Goal: Task Accomplishment & Management: Use online tool/utility

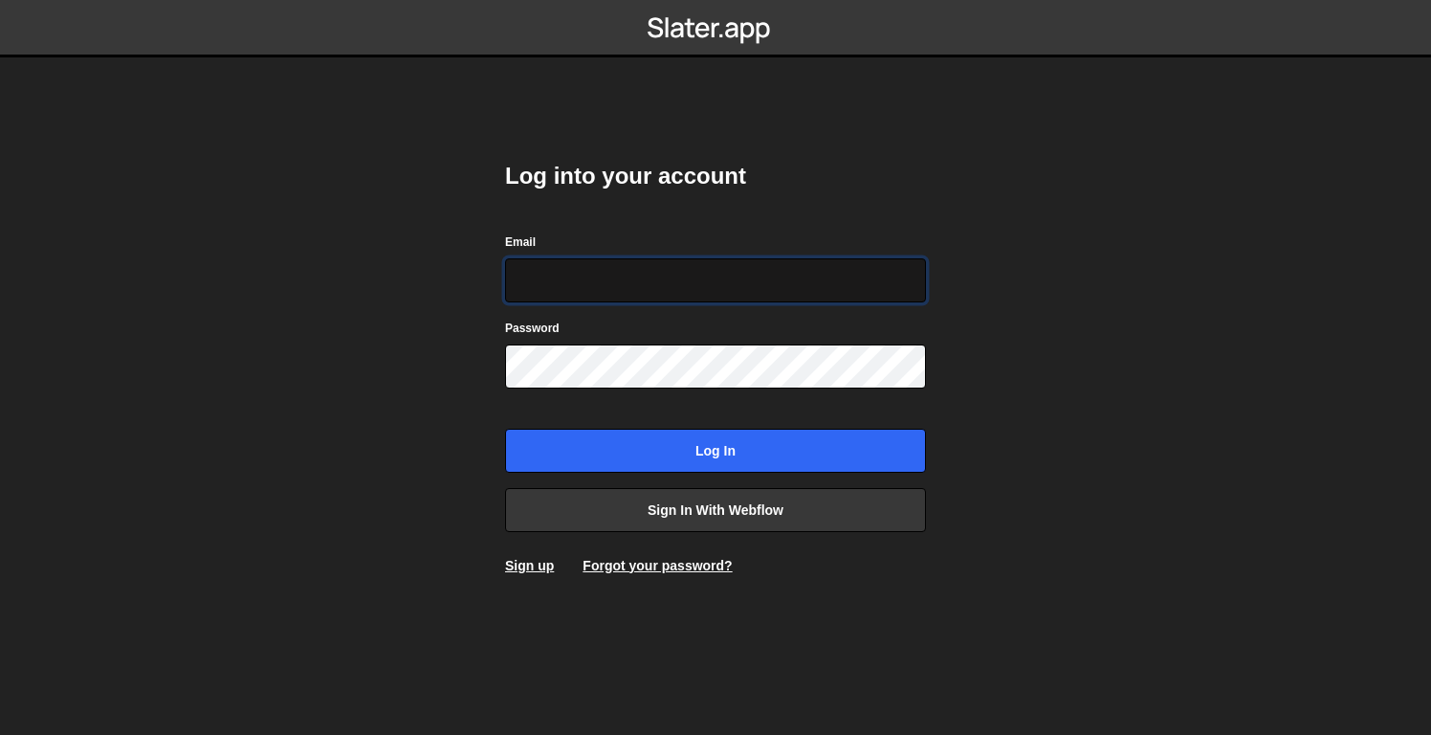
paste input "[PERSON_NAME][EMAIL_ADDRESS][DOMAIN_NAME]"
type input "[PERSON_NAME][EMAIL_ADDRESS][DOMAIN_NAME]"
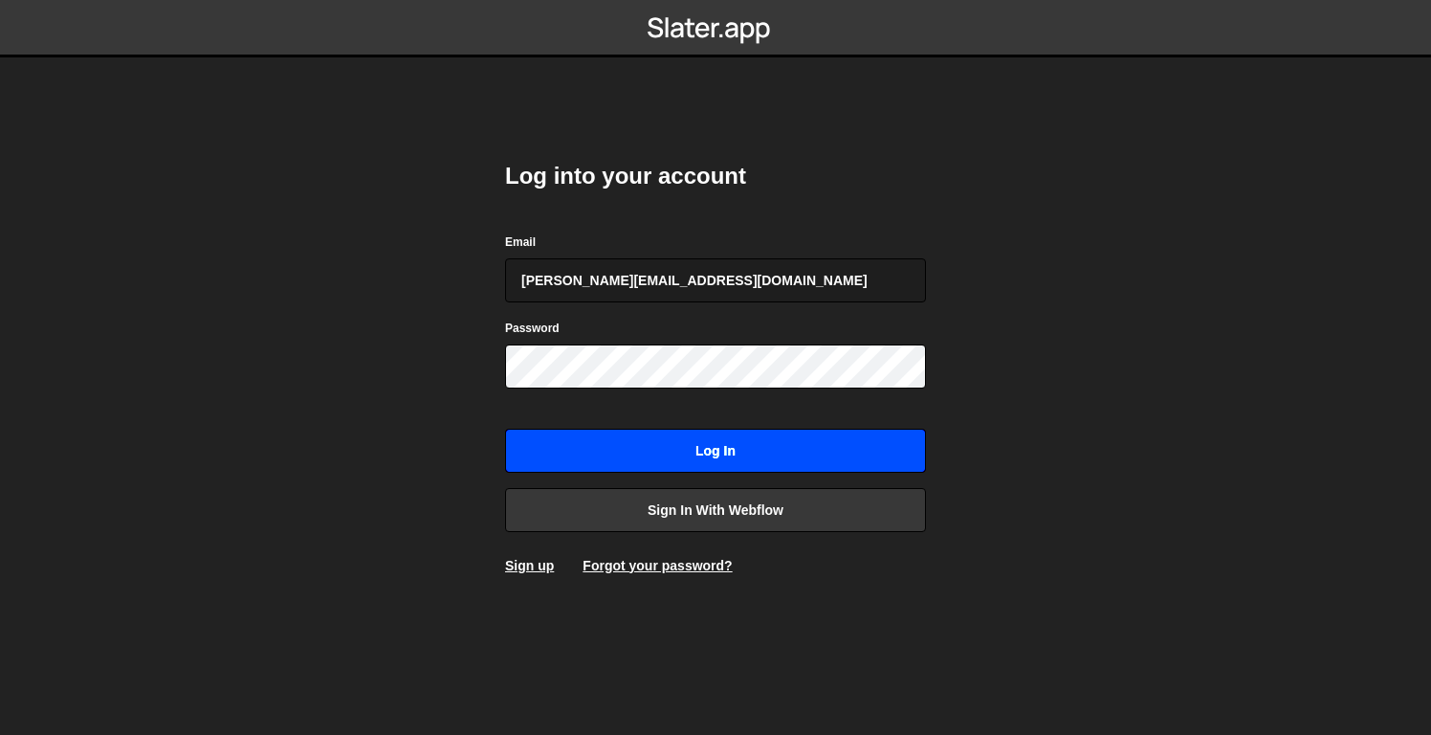
click at [787, 463] on input "Log in" at bounding box center [715, 451] width 421 height 44
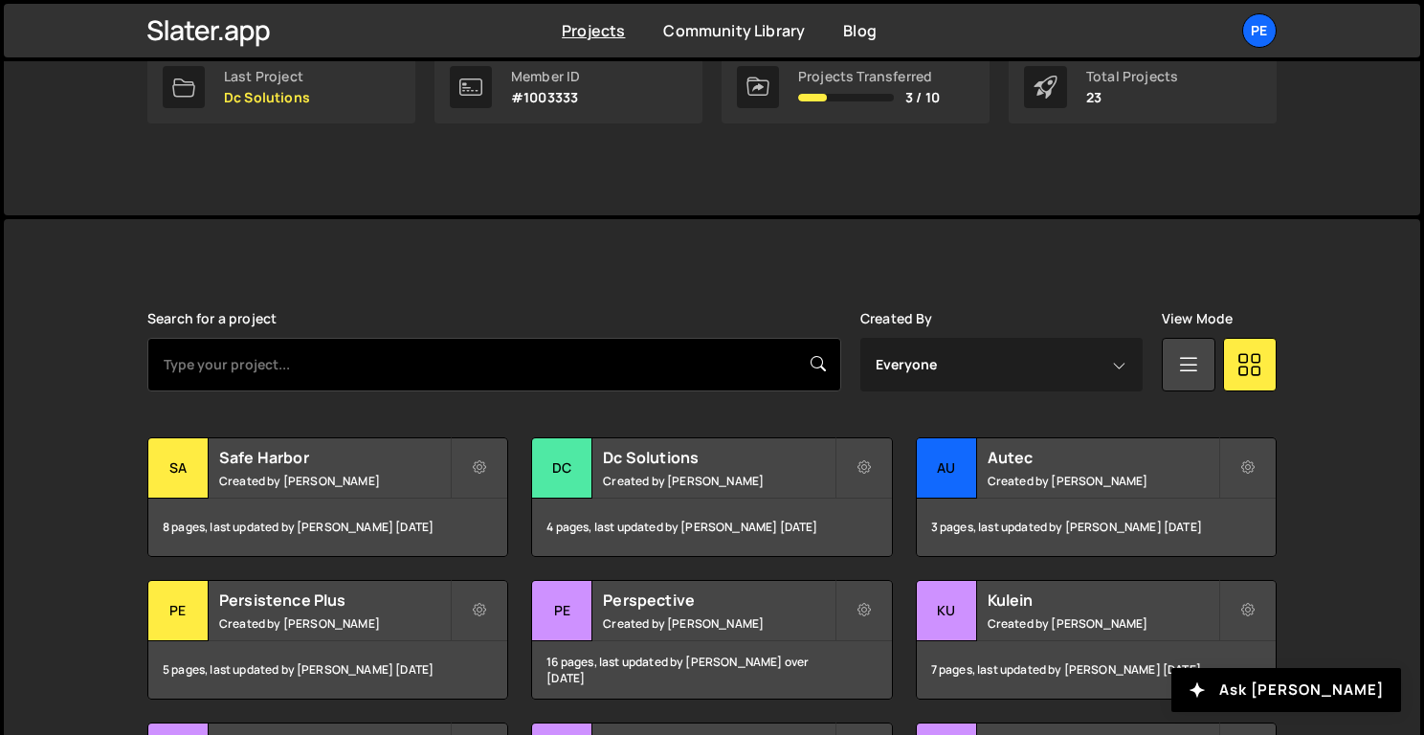
scroll to position [444, 0]
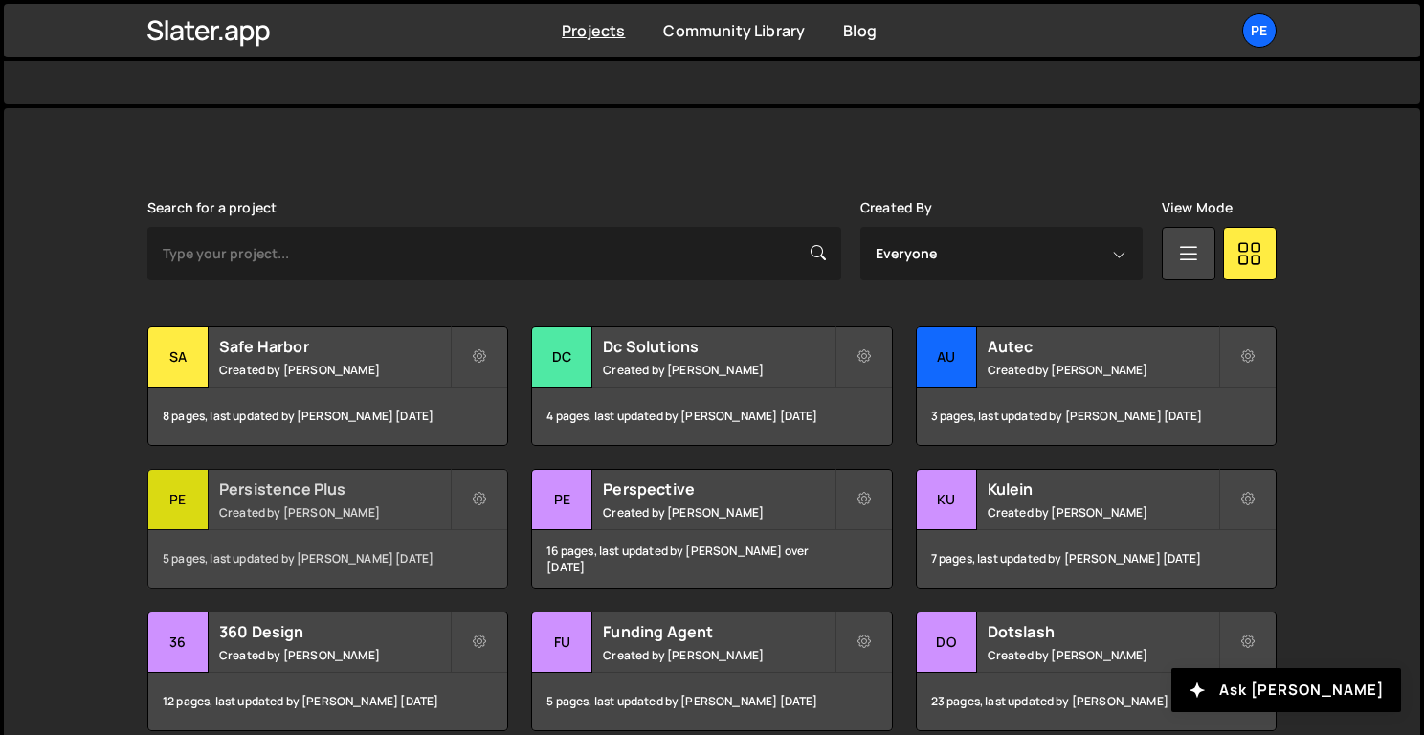
click at [299, 516] on small "Created by Rory Beurden" at bounding box center [334, 512] width 231 height 16
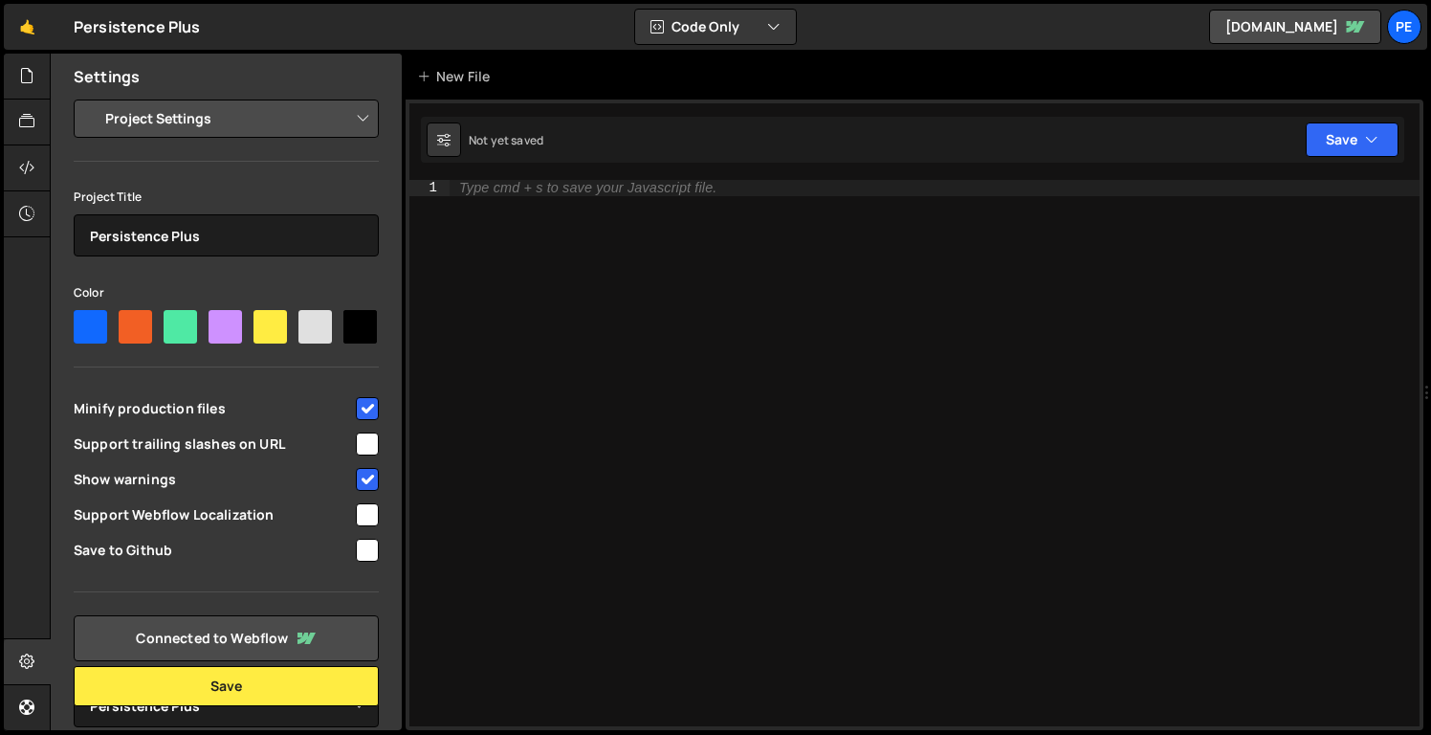
select select "68c131deb143580e24436fd4"
click at [0, 734] on nordpass-portal at bounding box center [0, 735] width 0 height 0
click at [24, 101] on div at bounding box center [27, 123] width 47 height 46
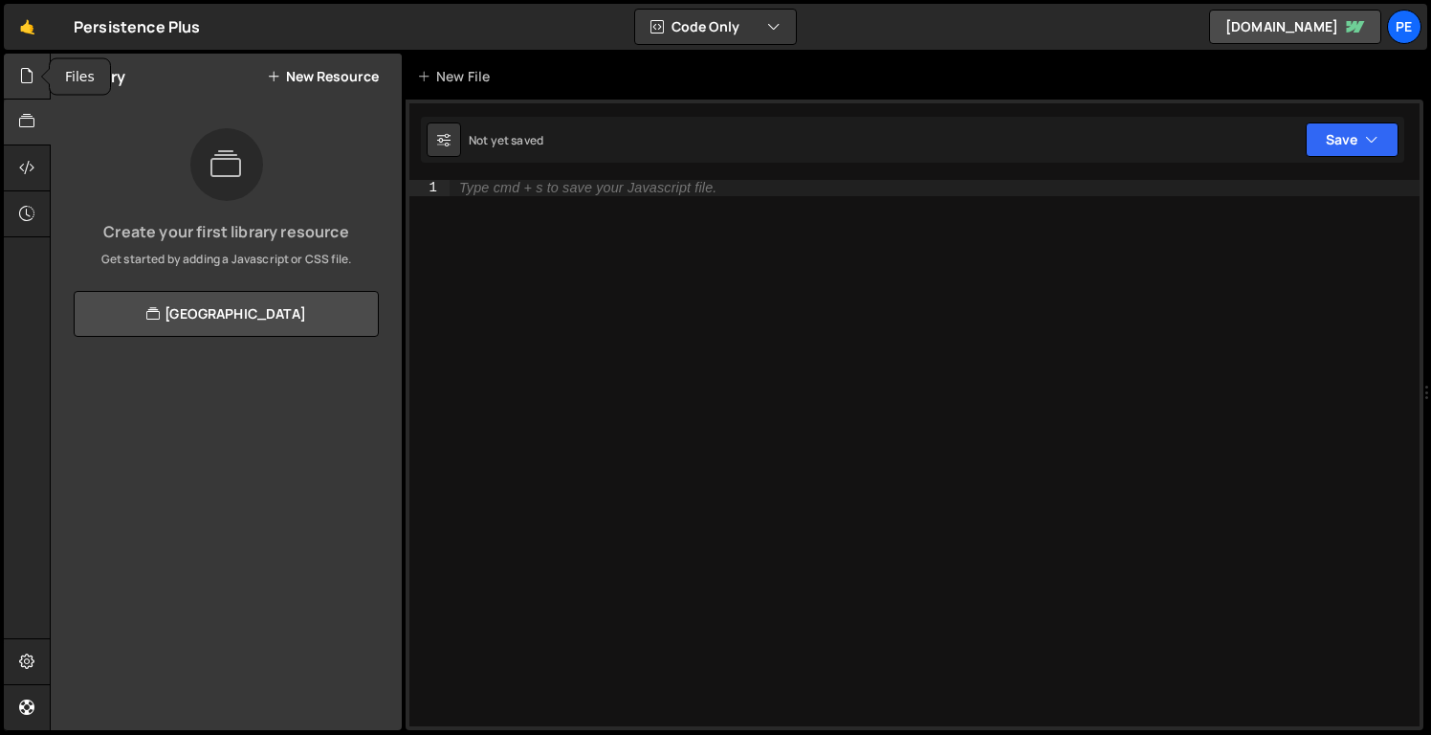
click at [27, 69] on icon at bounding box center [26, 75] width 15 height 21
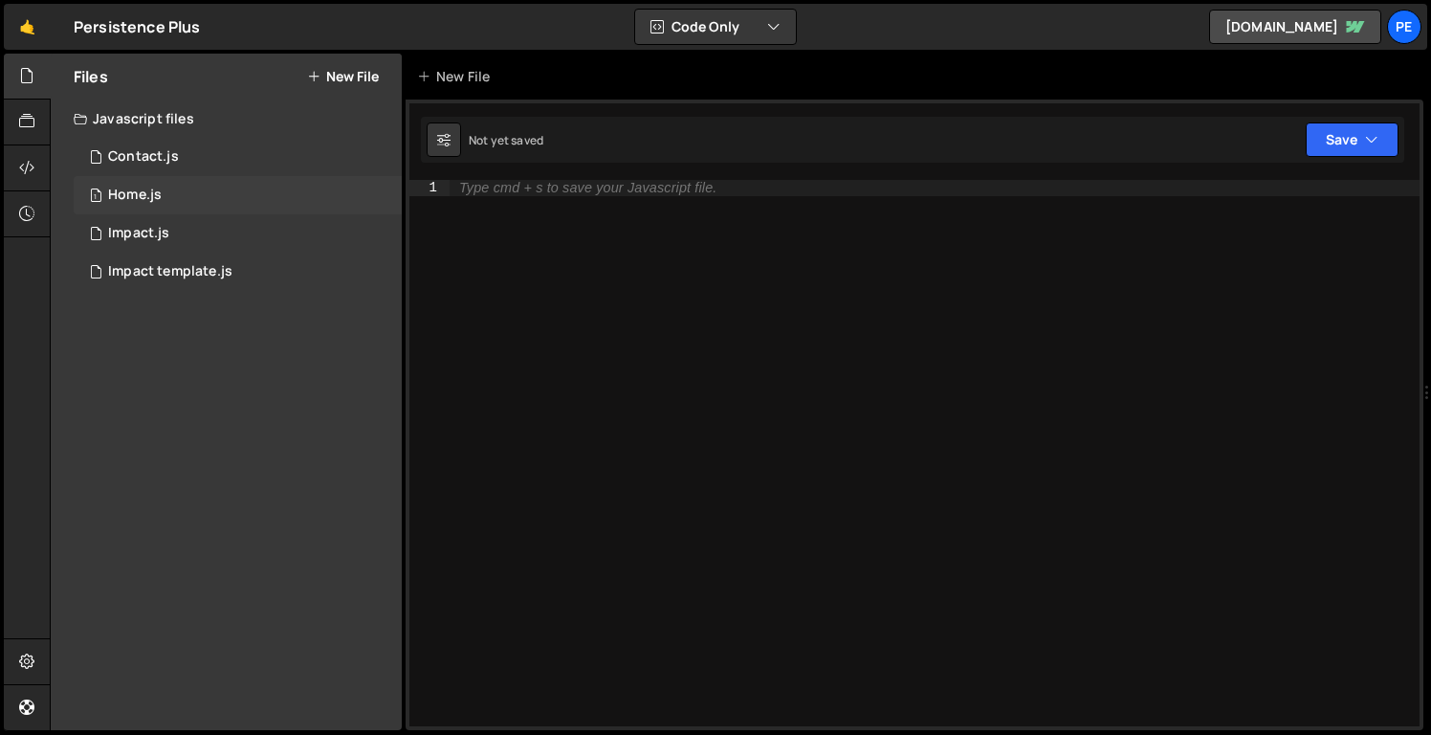
click at [199, 182] on div "1 Home.js 0" at bounding box center [238, 195] width 328 height 38
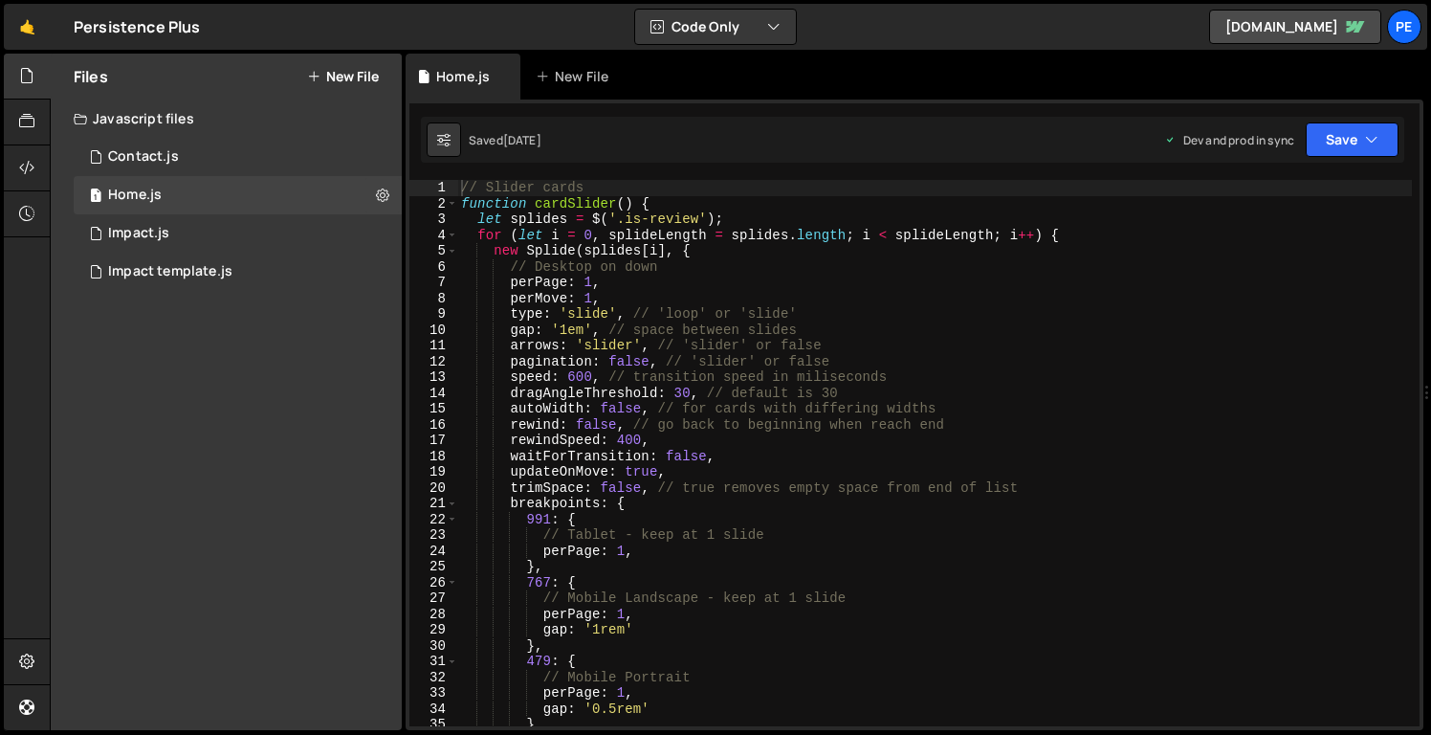
click at [600, 425] on div "// Slider cards function cardSlider ( ) { let splides = $ ( '.is-review' ) ; fo…" at bounding box center [934, 469] width 955 height 578
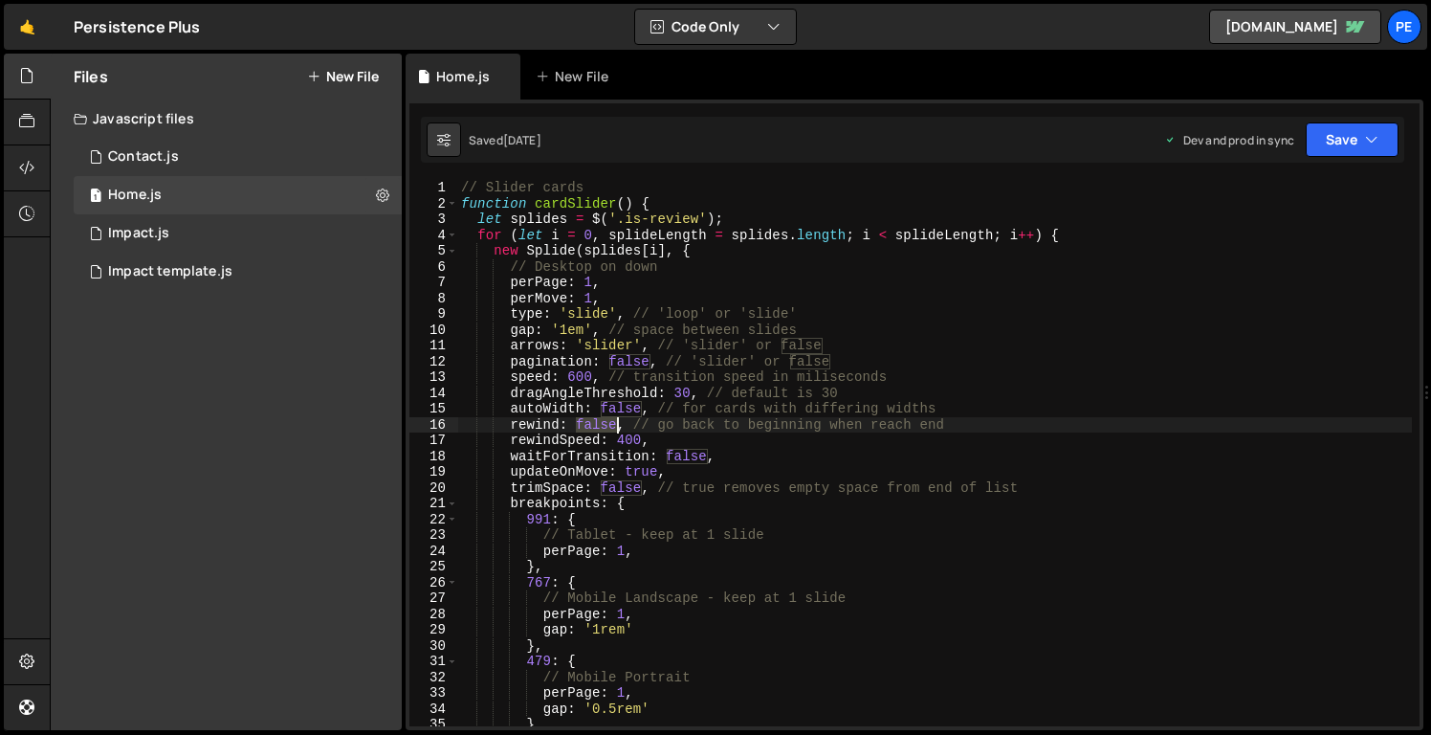
click at [600, 425] on div "// Slider cards function cardSlider ( ) { let splides = $ ( '.is-review' ) ; fo…" at bounding box center [934, 469] width 955 height 578
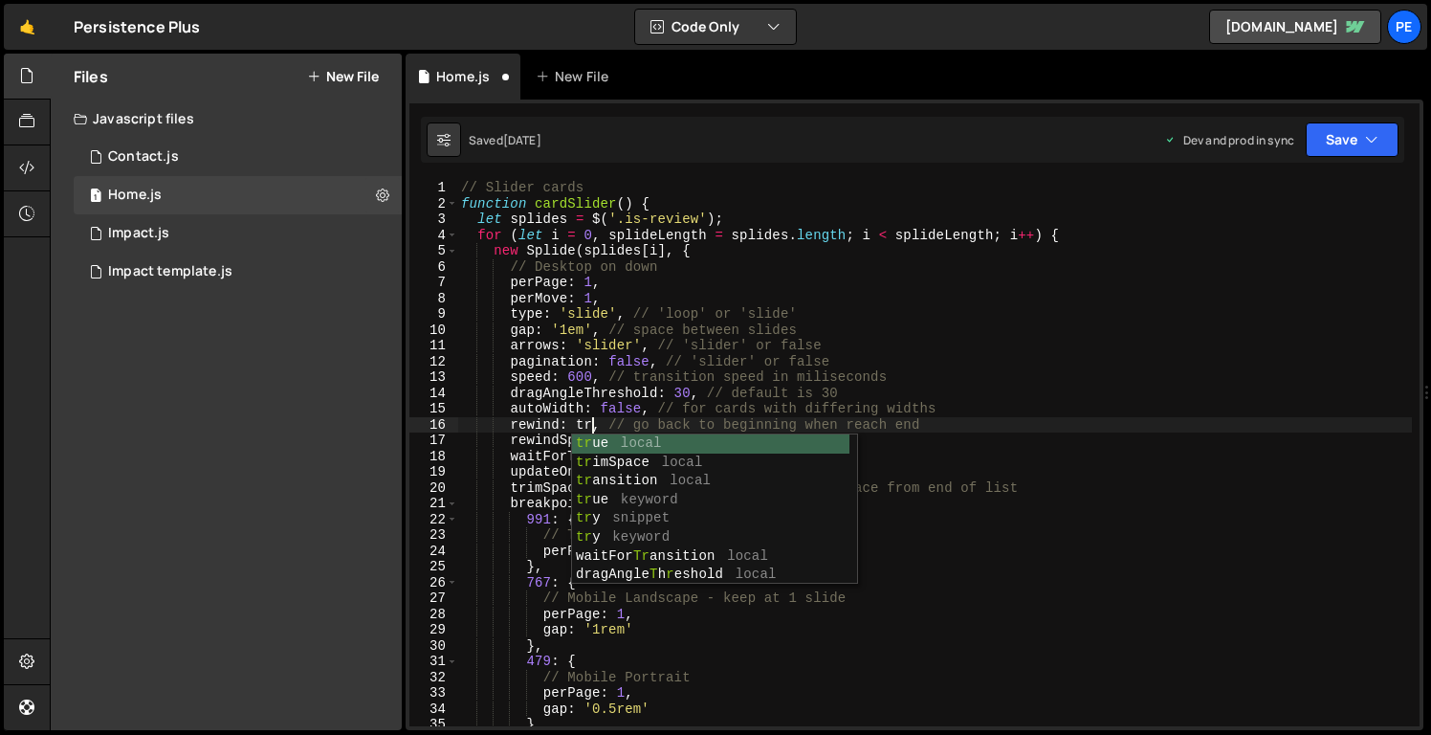
scroll to position [0, 10]
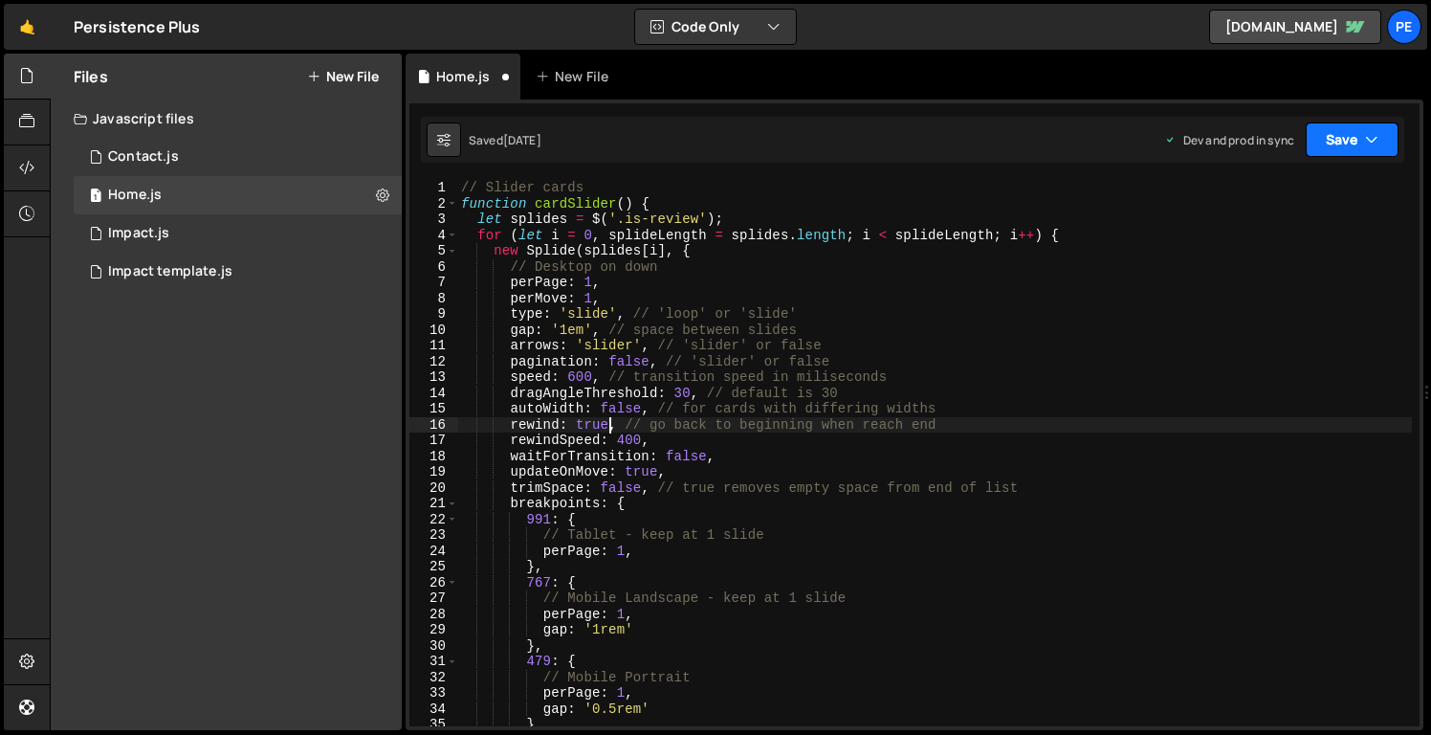
click at [1350, 147] on button "Save" at bounding box center [1352, 139] width 93 height 34
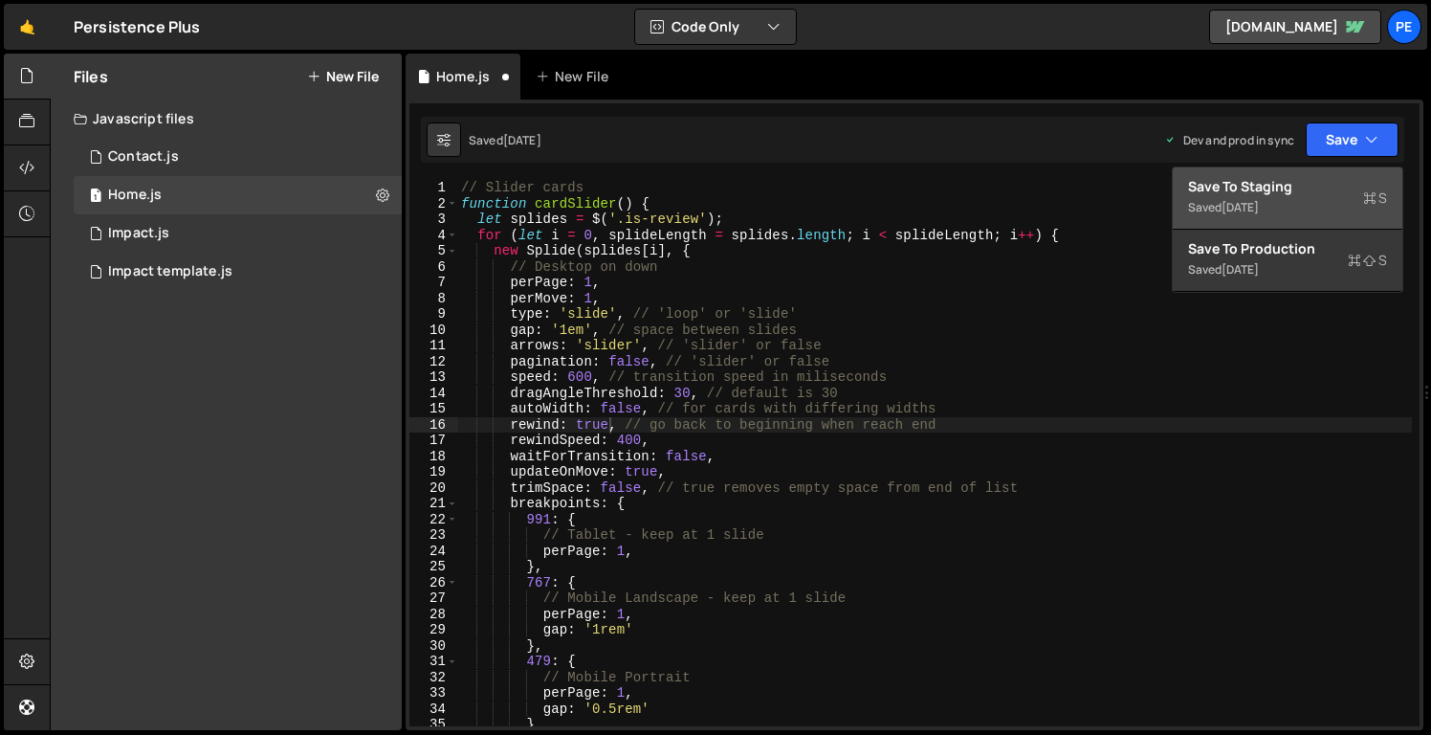
click at [1312, 188] on div "Save to Staging S" at bounding box center [1287, 186] width 199 height 19
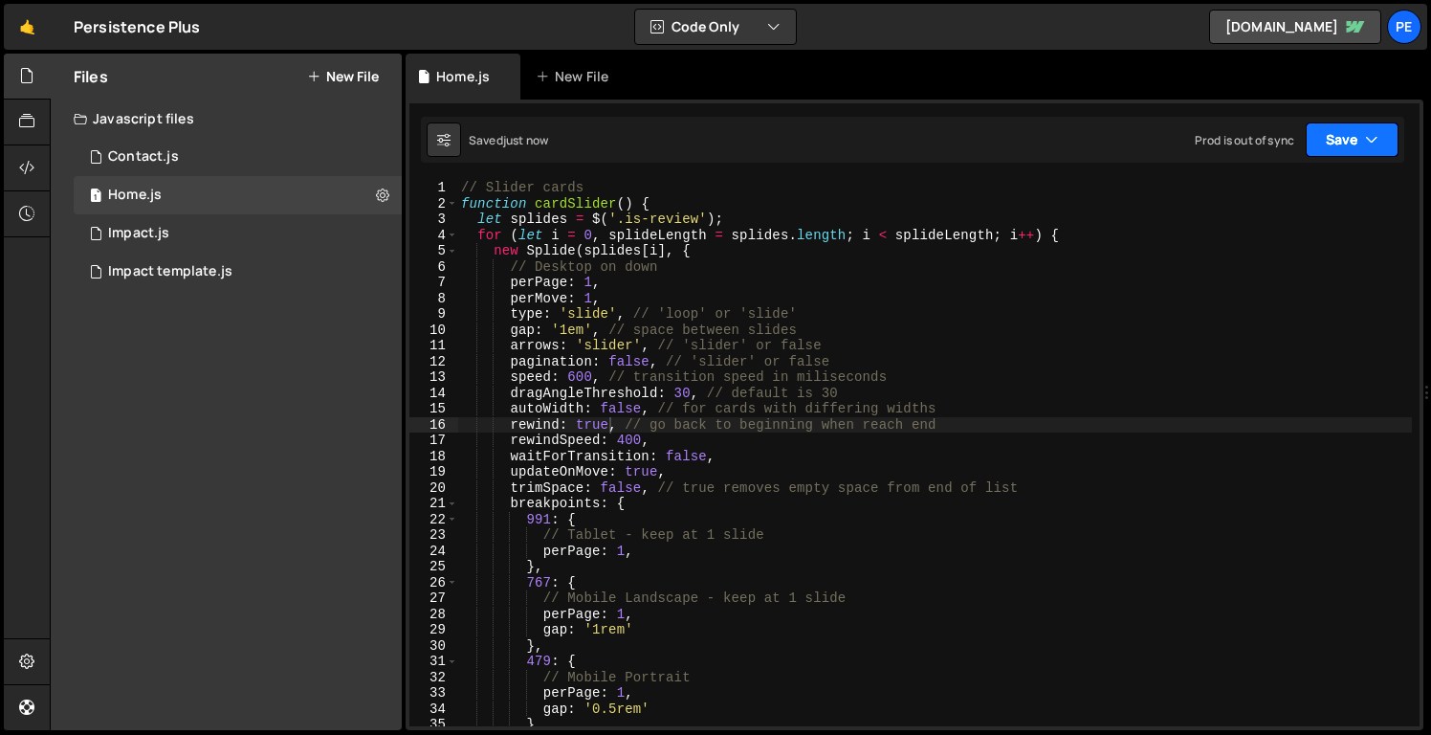
click at [1331, 135] on button "Save" at bounding box center [1352, 139] width 93 height 34
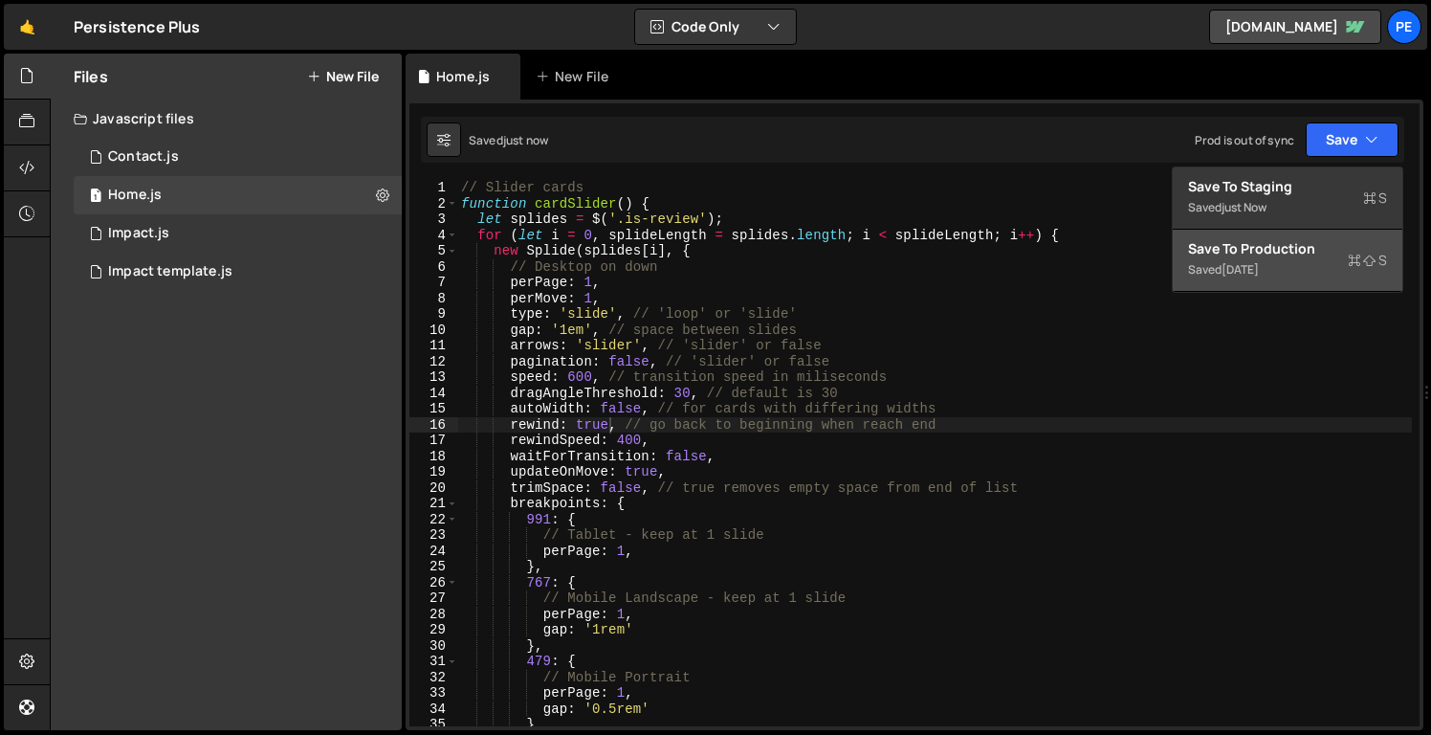
click at [1315, 272] on div "Saved [DATE]" at bounding box center [1287, 269] width 199 height 23
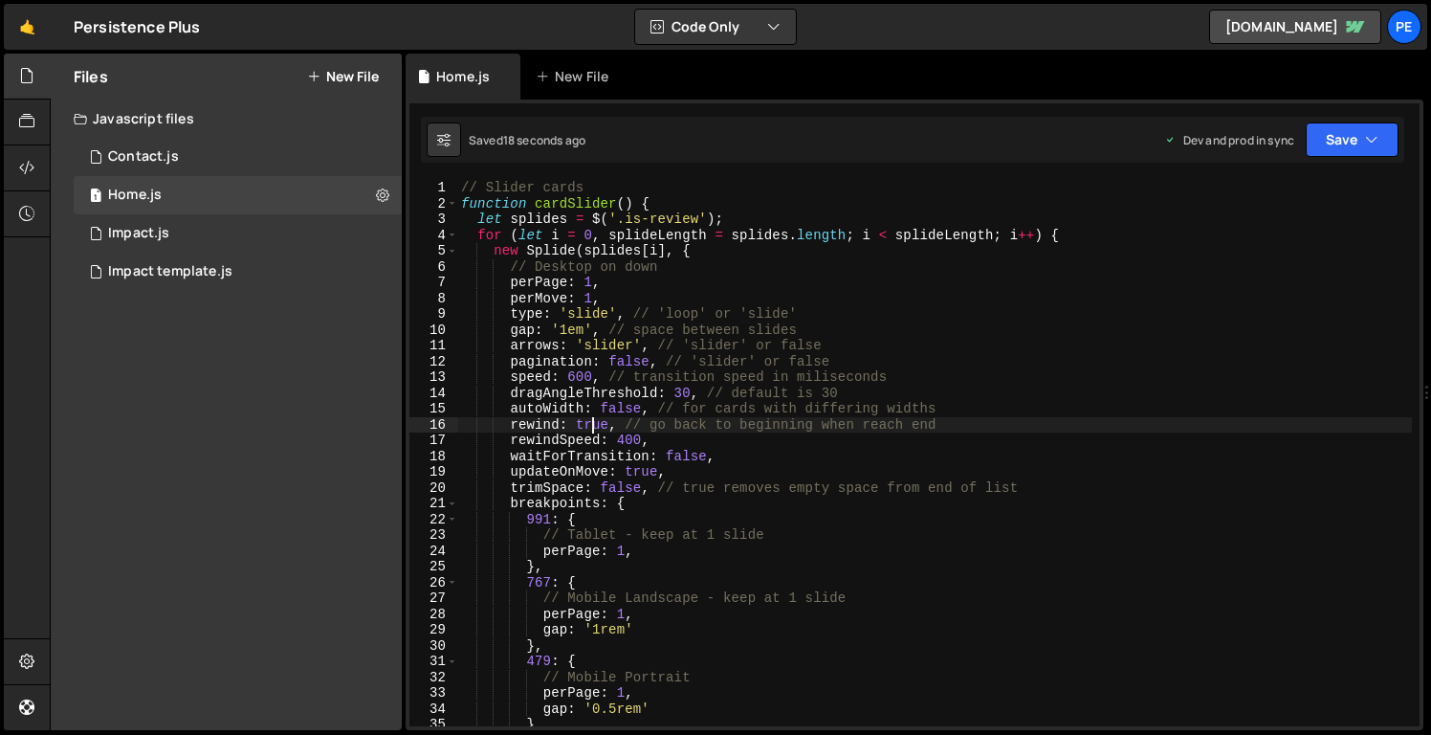
click at [594, 429] on div "// Slider cards function cardSlider ( ) { let splides = $ ( '.is-review' ) ; fo…" at bounding box center [934, 469] width 955 height 578
click at [590, 316] on div "// Slider cards function cardSlider ( ) { let splides = $ ( '.is-review' ) ; fo…" at bounding box center [934, 469] width 955 height 578
click at [590, 317] on div "// Slider cards function cardSlider ( ) { let splides = $ ( '.is-review' ) ; fo…" at bounding box center [934, 469] width 955 height 578
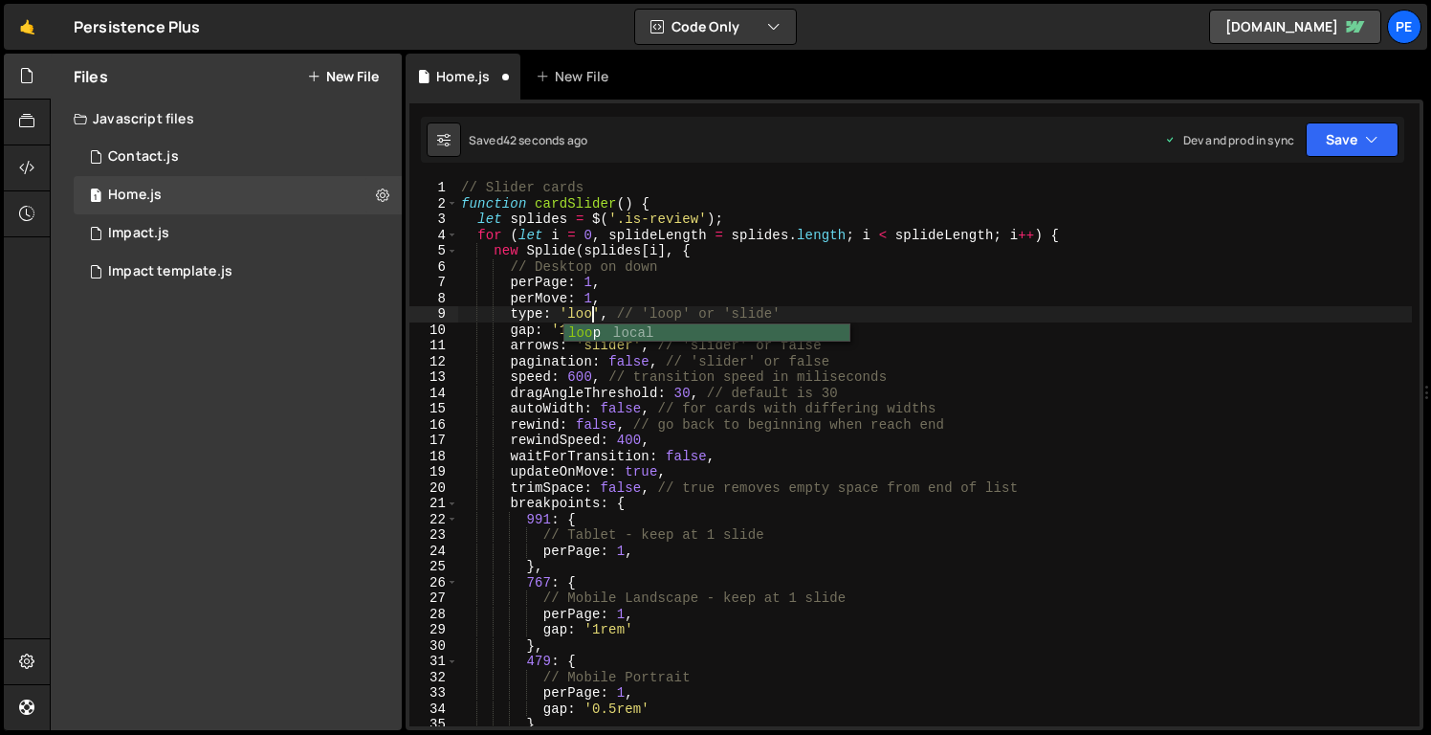
scroll to position [0, 9]
type textarea "type: 'loop', // 'loop' or 'slide'"
click at [1348, 143] on button "Save" at bounding box center [1352, 139] width 93 height 34
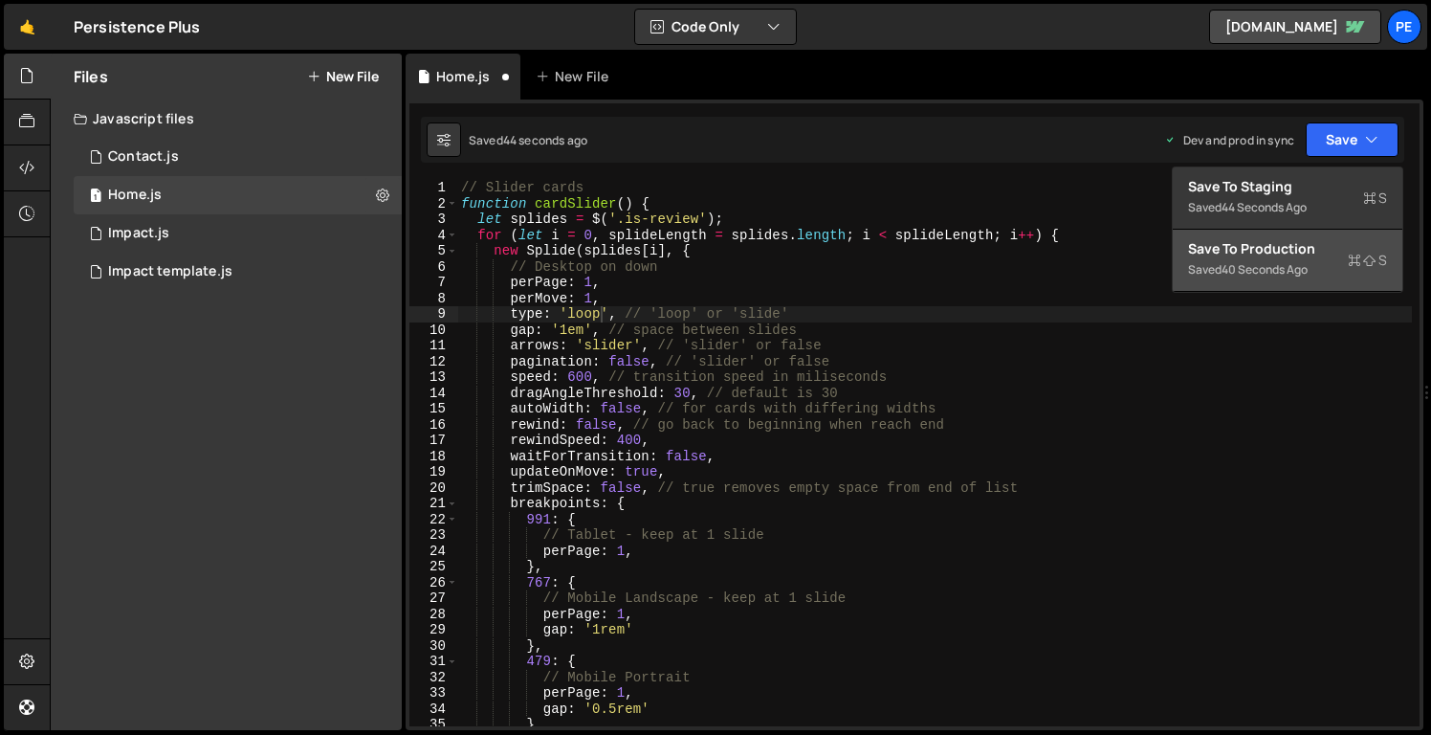
click at [1267, 239] on div "Save to Production S" at bounding box center [1287, 248] width 199 height 19
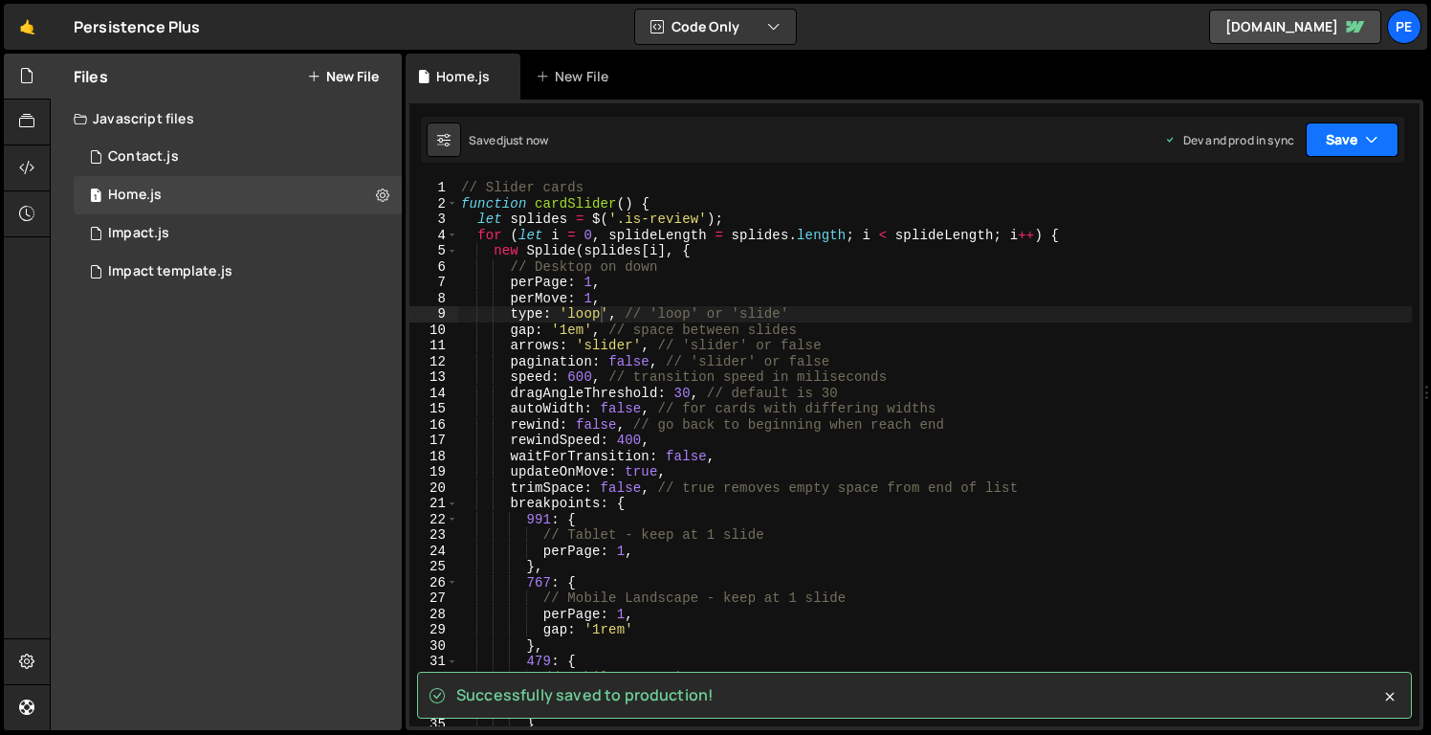
click at [1338, 148] on button "Save" at bounding box center [1352, 139] width 93 height 34
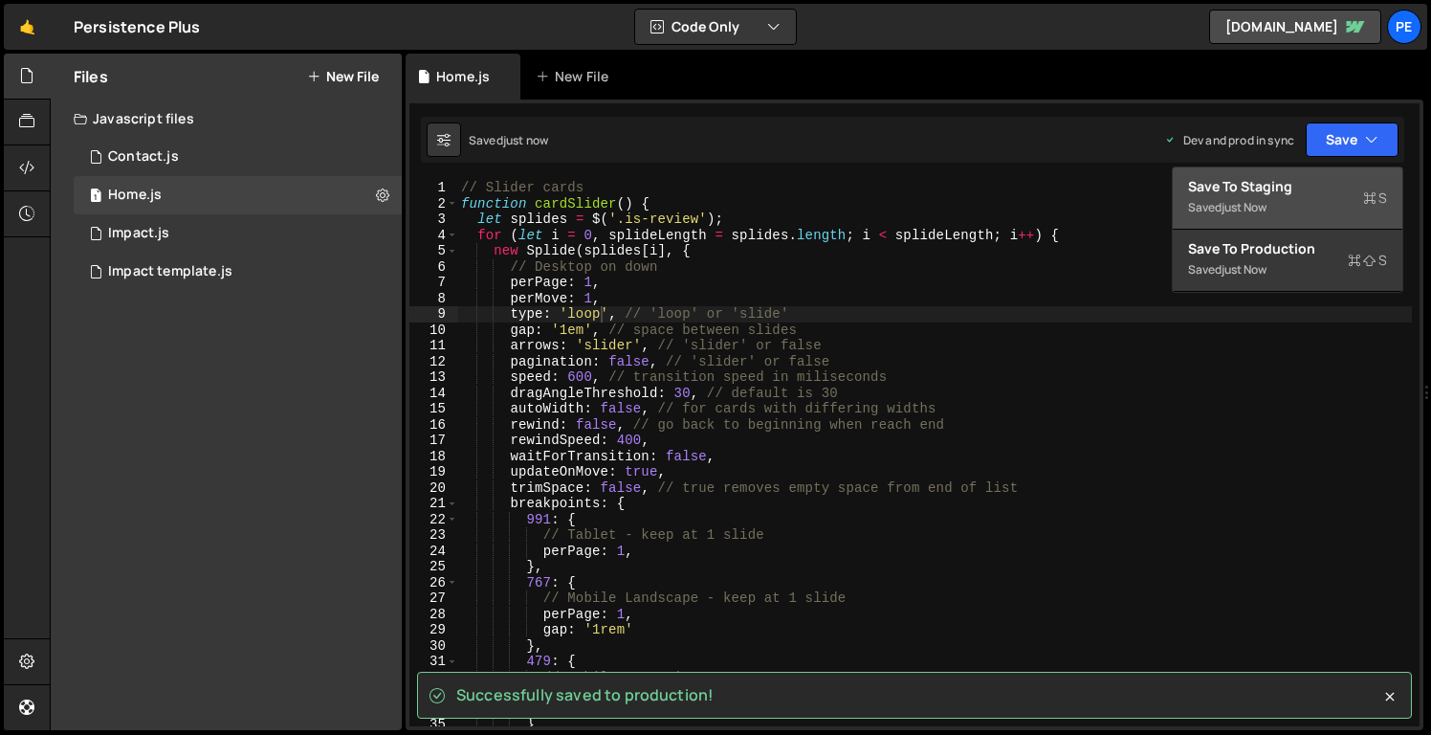
click at [1316, 194] on div "Save to Staging S" at bounding box center [1287, 186] width 199 height 19
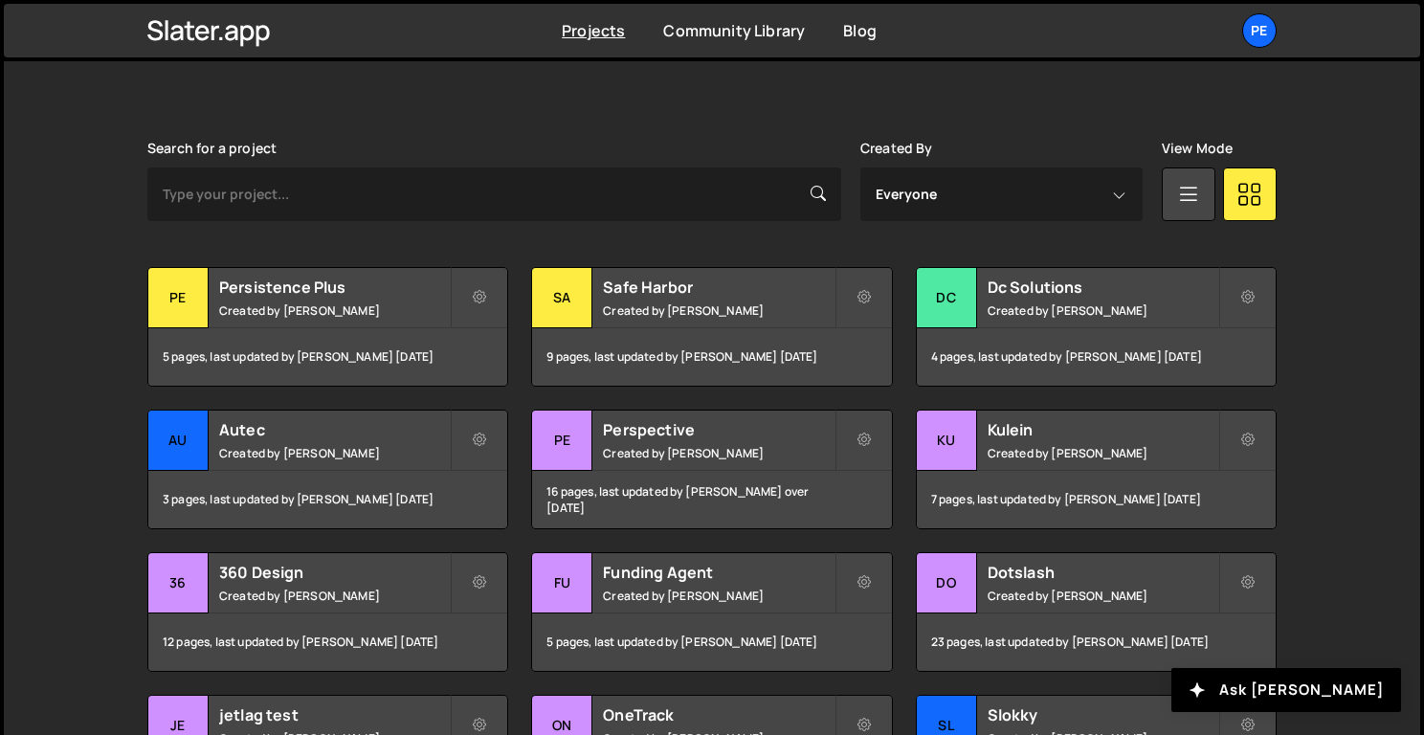
scroll to position [602, 0]
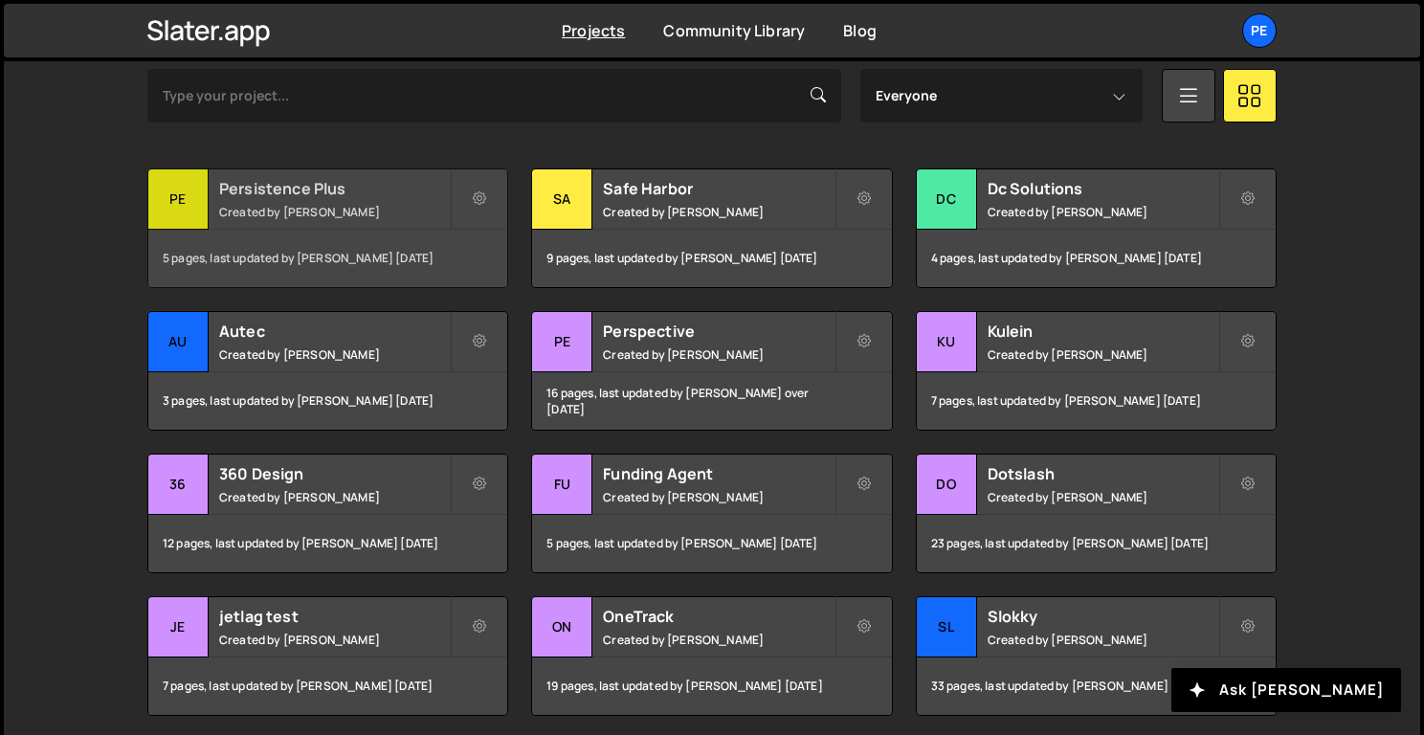
click at [325, 191] on h2 "Persistence Plus" at bounding box center [334, 188] width 231 height 21
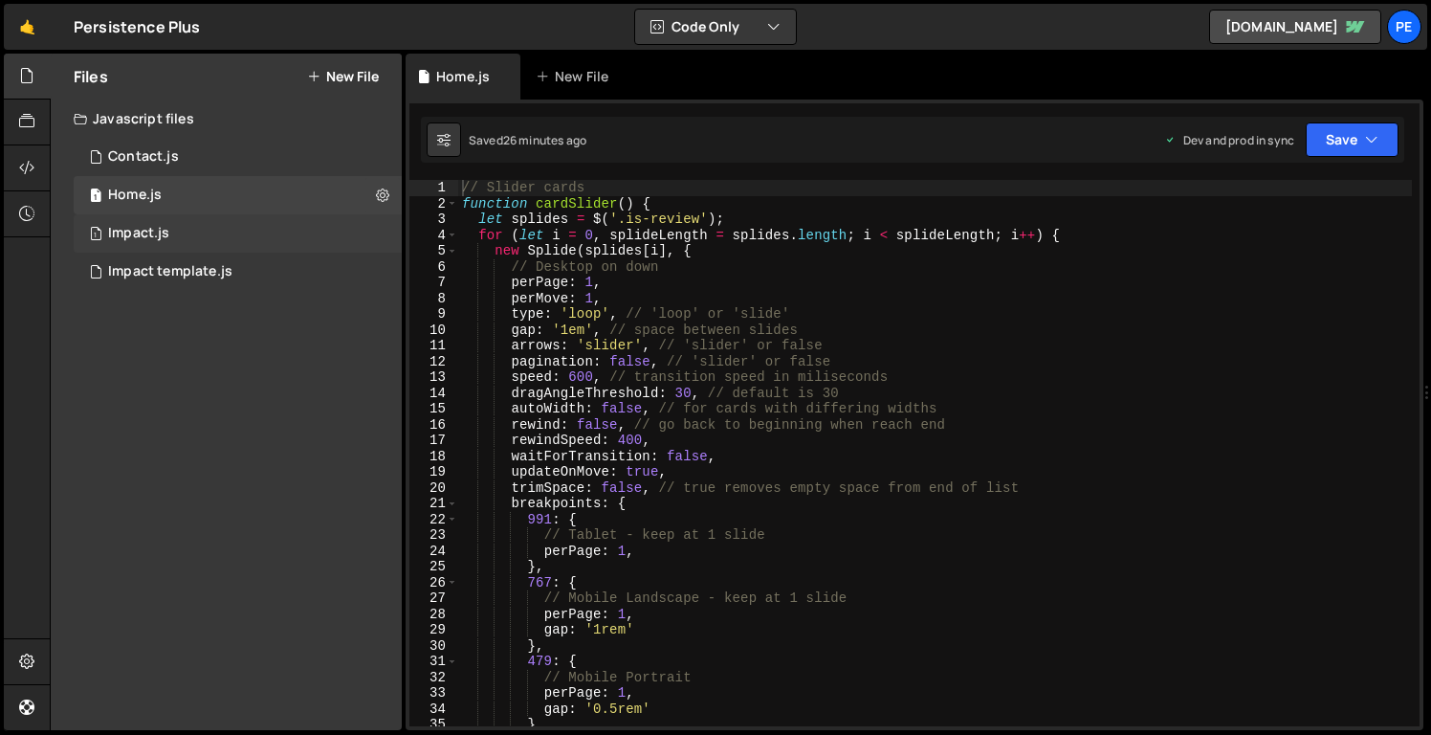
click at [215, 238] on div "1 Impact.js 0" at bounding box center [238, 233] width 328 height 38
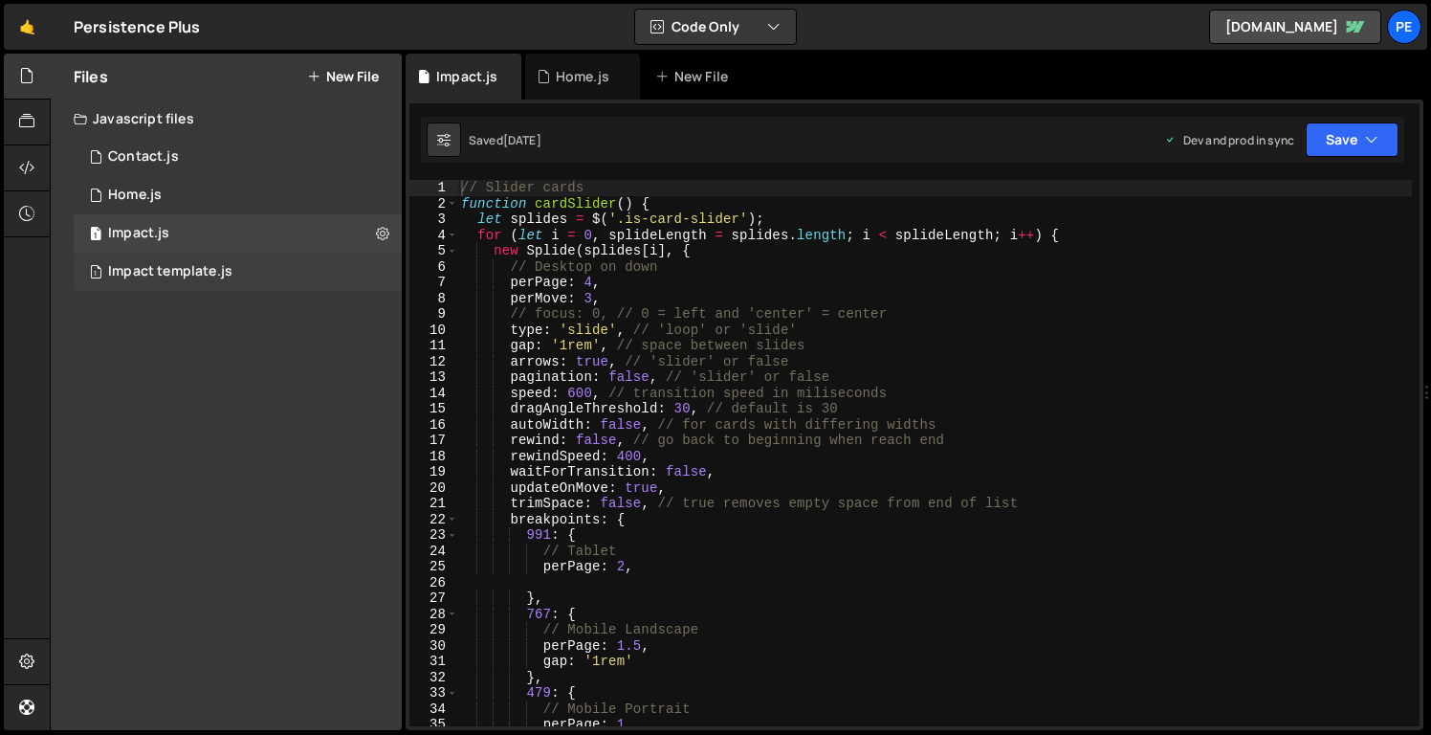
click at [188, 283] on div "1 Impact template.js 0" at bounding box center [238, 272] width 328 height 38
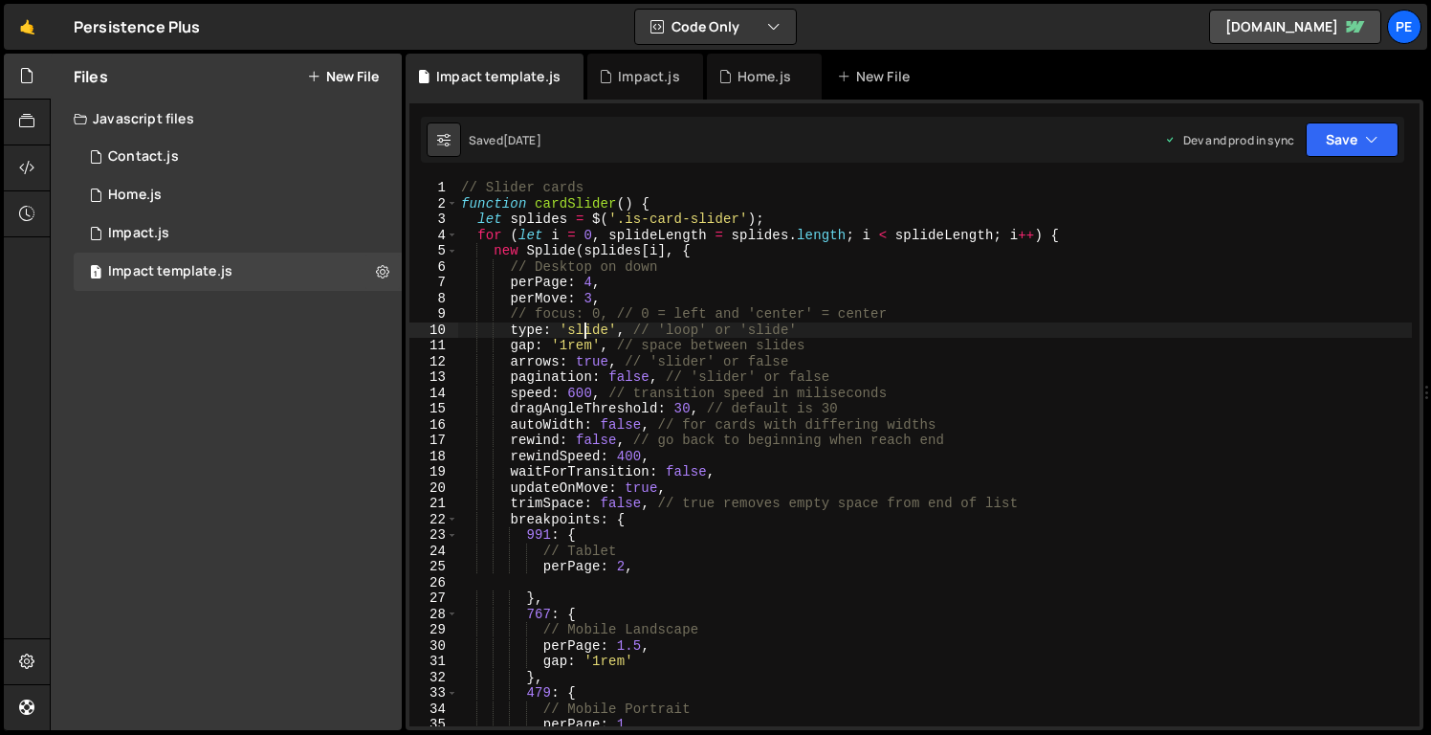
click at [587, 328] on div "// Slider cards function cardSlider ( ) { let splides = $ ( '.is-card-slider' )…" at bounding box center [934, 469] width 955 height 578
click at [250, 232] on div "1 Impact.js 0" at bounding box center [238, 233] width 328 height 38
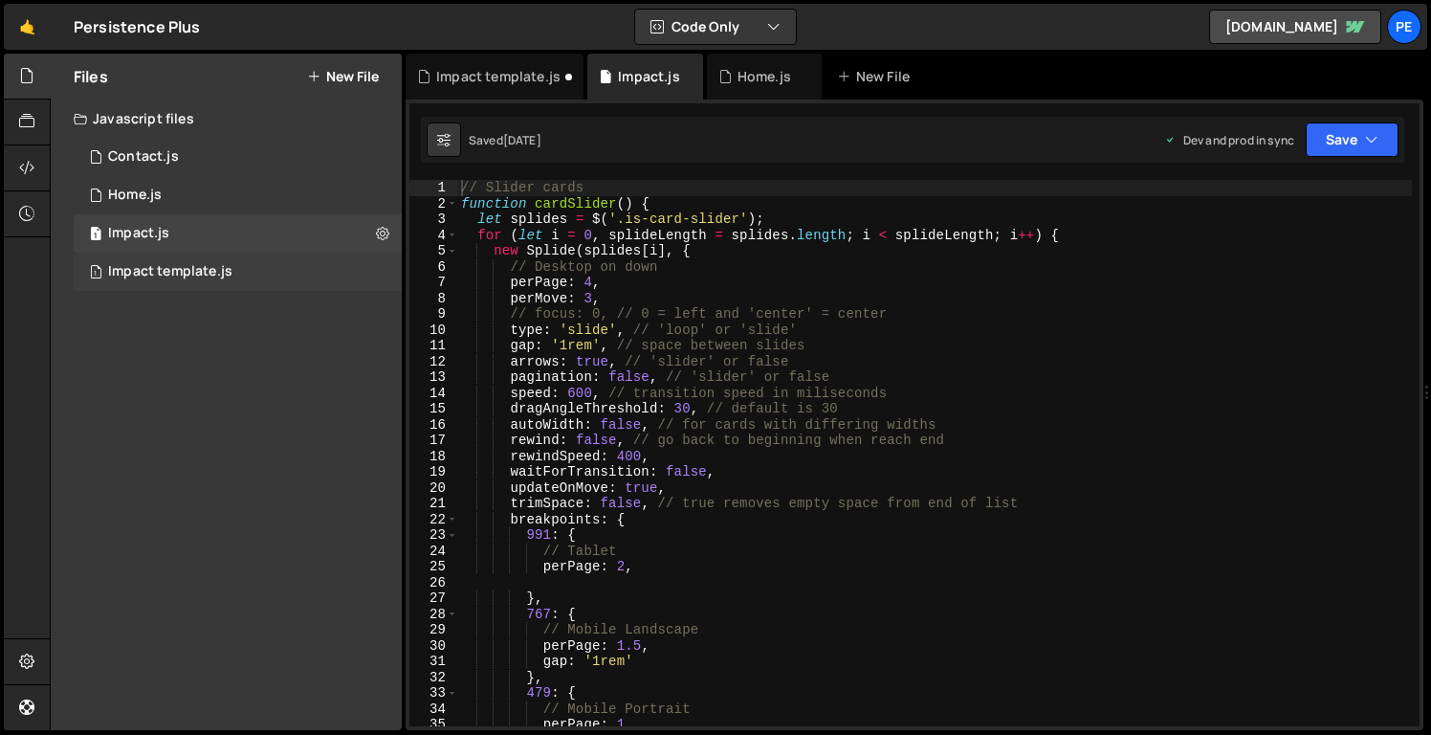
click at [267, 277] on div "1 Impact template.js 0" at bounding box center [238, 272] width 328 height 38
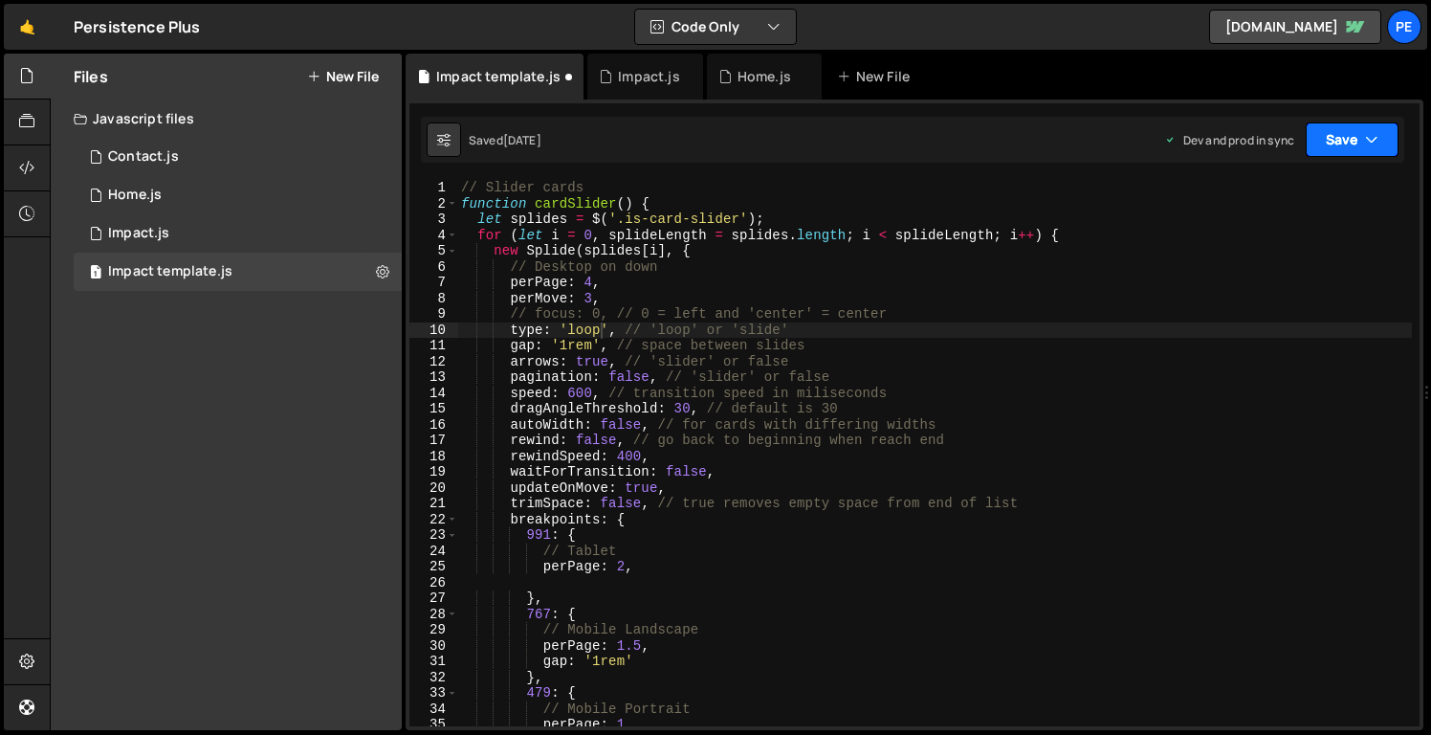
click at [1320, 133] on button "Save" at bounding box center [1352, 139] width 93 height 34
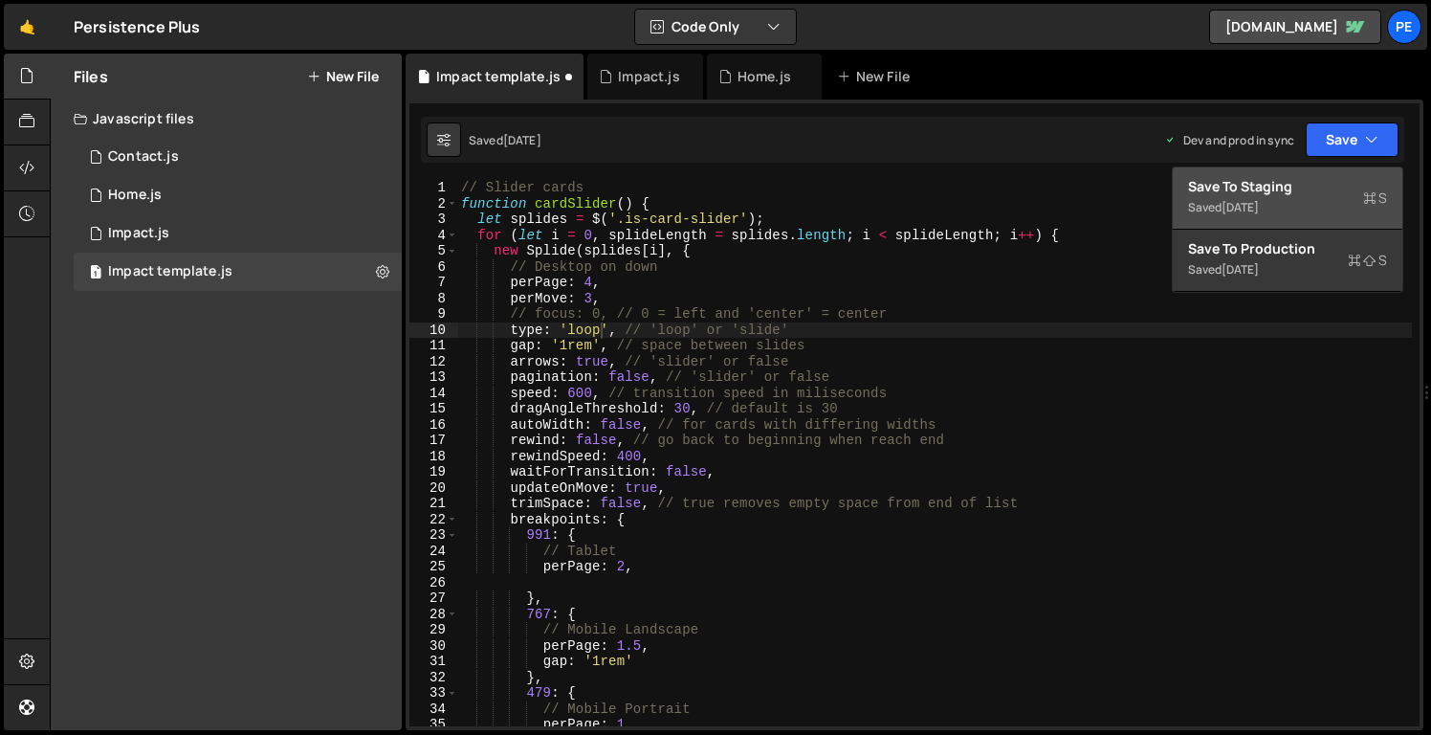
click at [1312, 202] on div "Saved [DATE]" at bounding box center [1287, 207] width 199 height 23
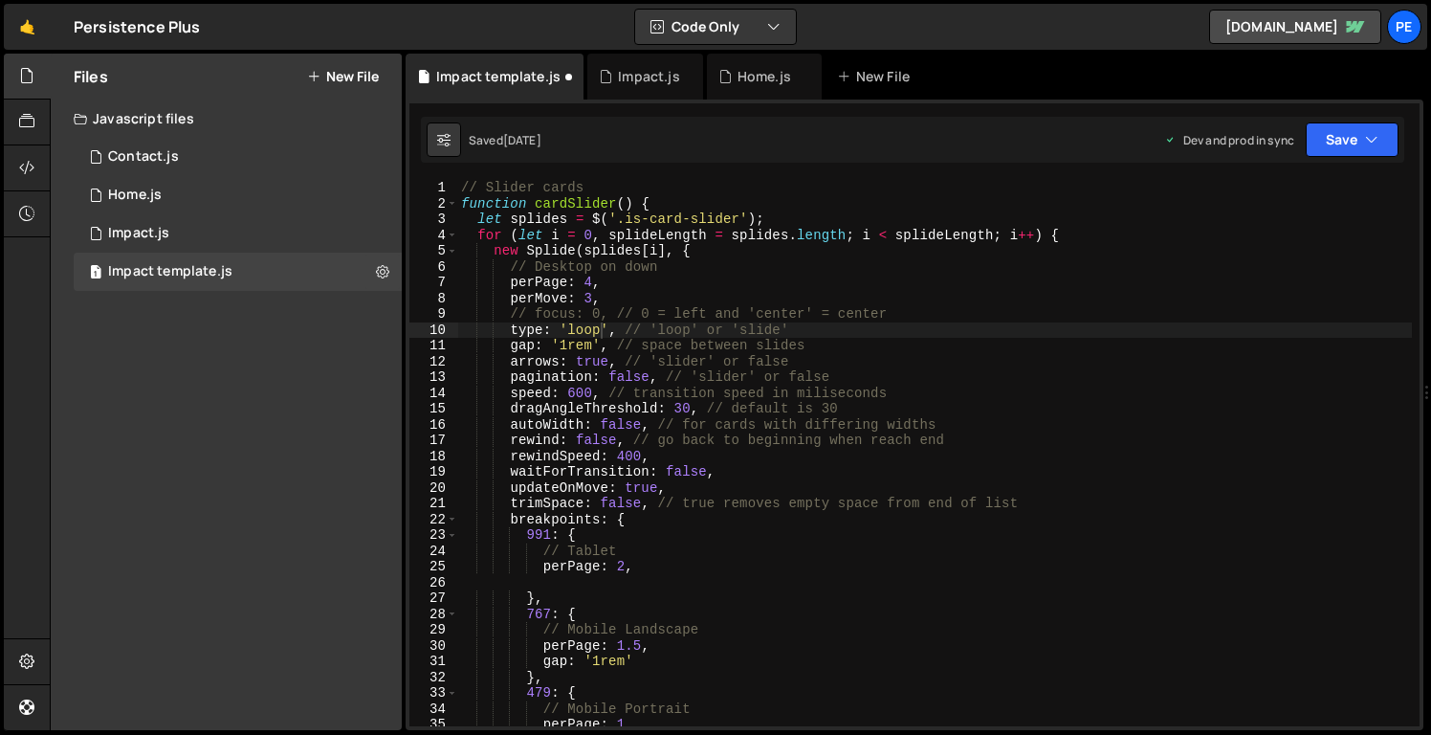
type textarea "new Splide(splides[i], {"
click at [1304, 247] on div "// Slider cards function cardSlider ( ) { let splides = $ ( '.is-card-slider' )…" at bounding box center [934, 469] width 955 height 578
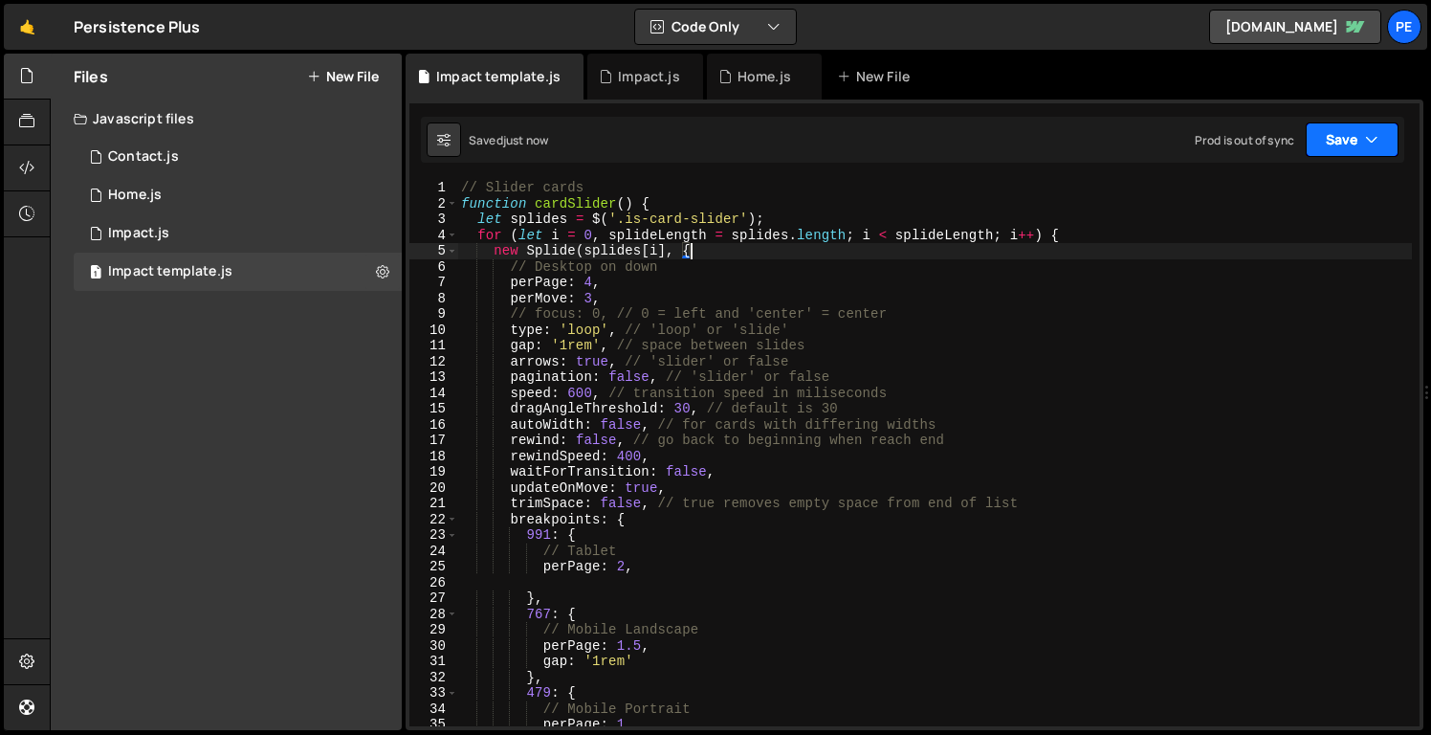
click at [1312, 138] on button "Save" at bounding box center [1352, 139] width 93 height 34
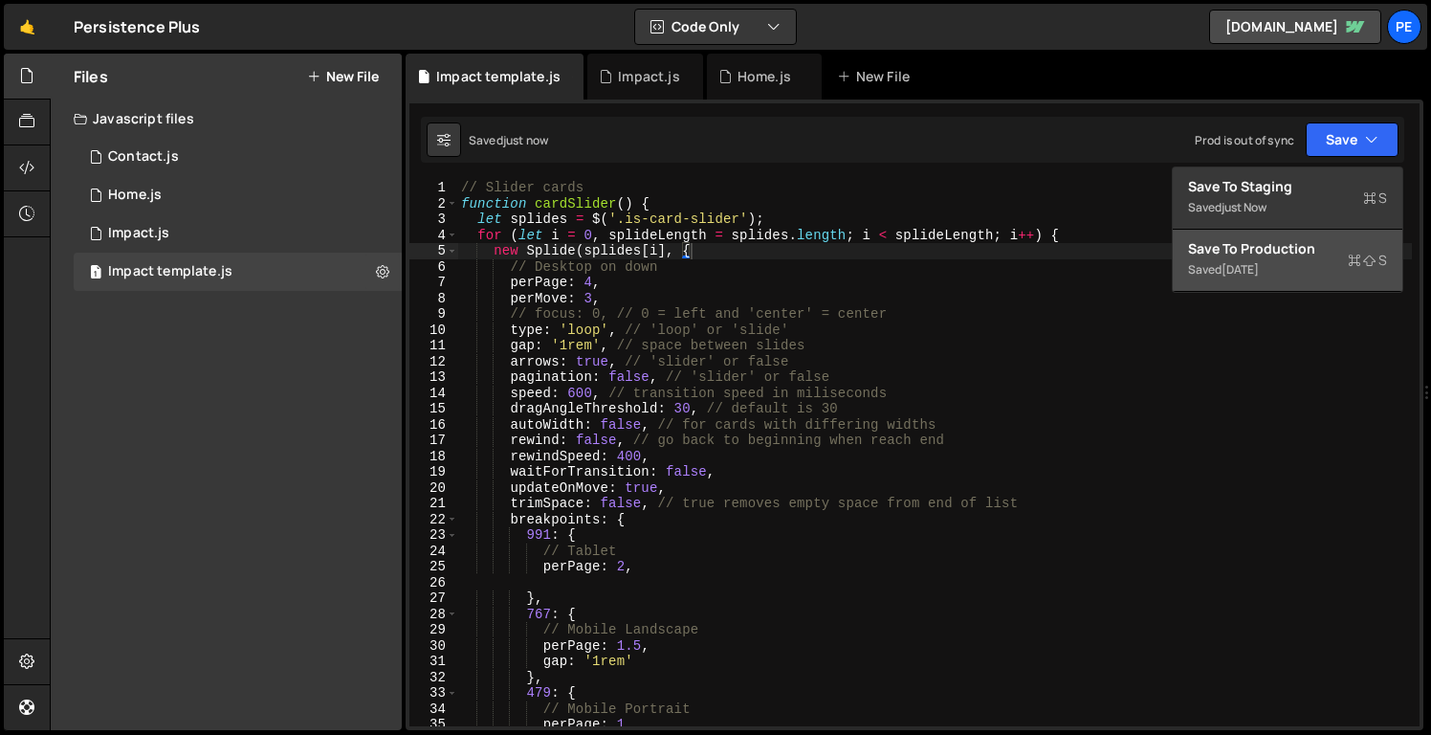
click at [1305, 256] on div "Save to Production S" at bounding box center [1287, 248] width 199 height 19
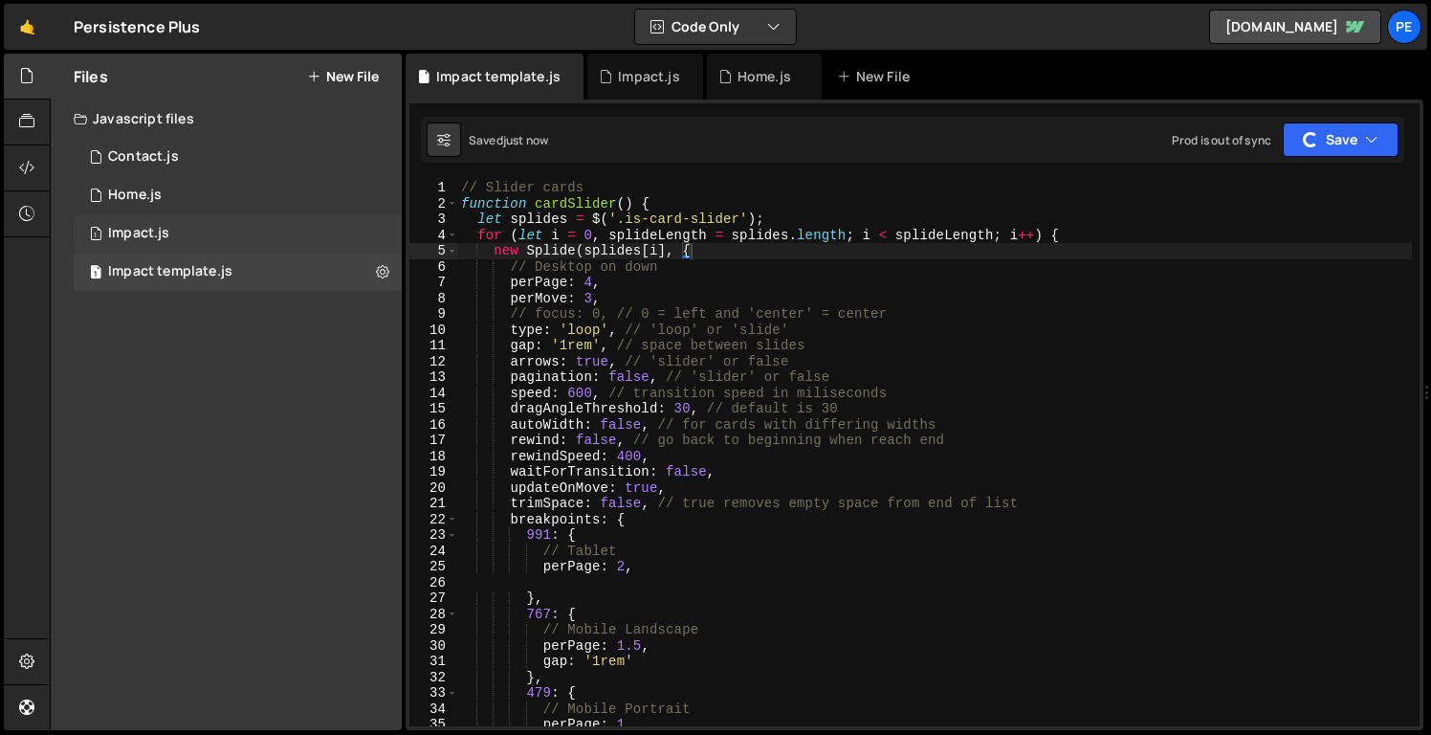
click at [239, 240] on div "1 Impact.js 0" at bounding box center [238, 233] width 328 height 38
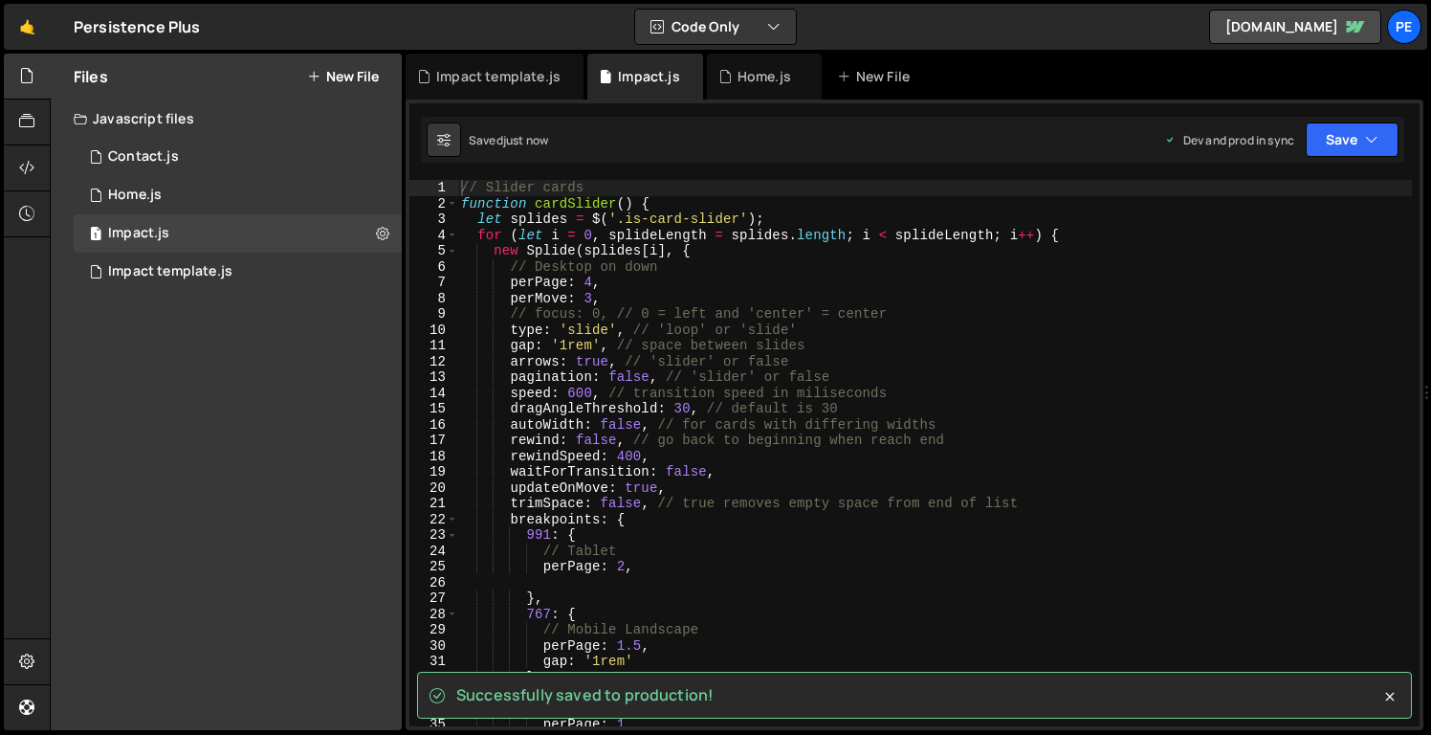
click at [595, 328] on div "// Slider cards function cardSlider ( ) { let splides = $ ( '.is-card-slider' )…" at bounding box center [934, 469] width 955 height 578
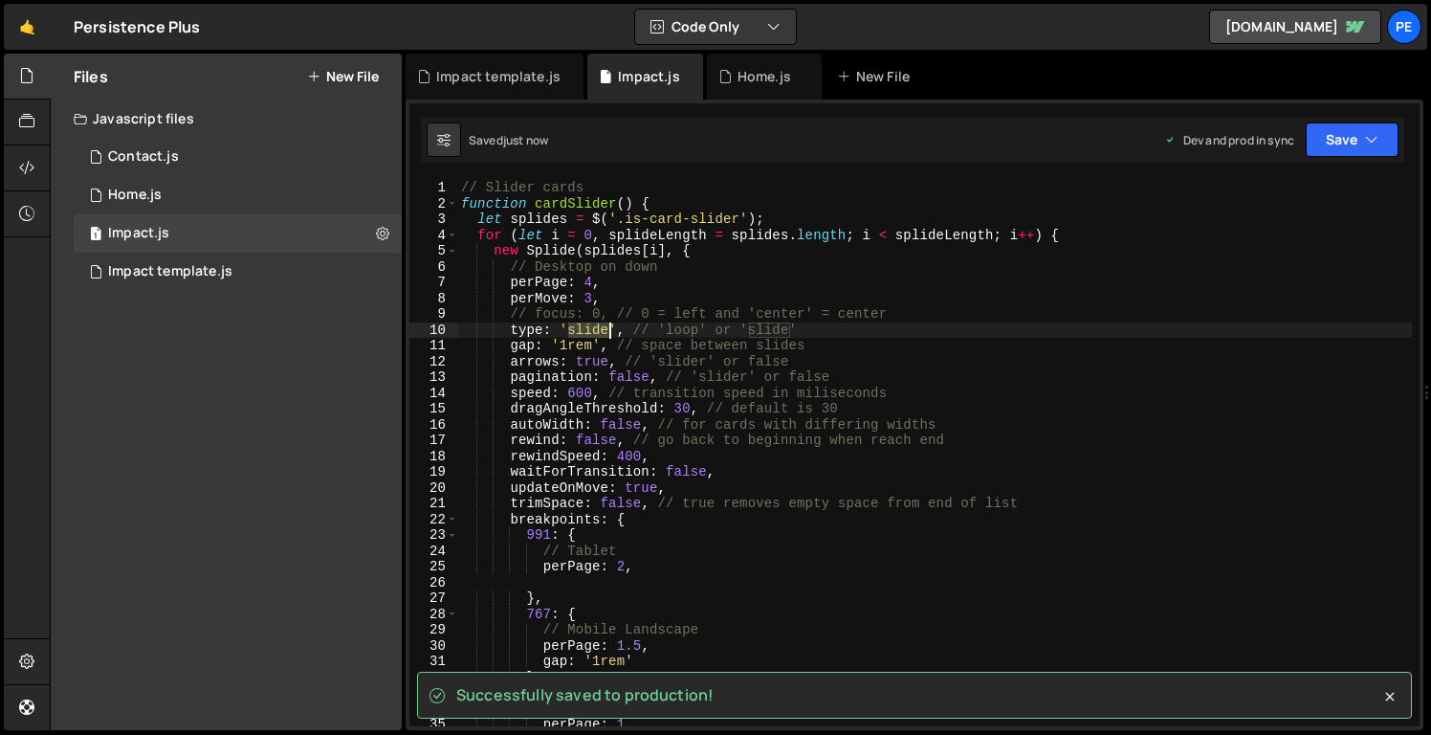
click at [595, 328] on div "// Slider cards function cardSlider ( ) { let splides = $ ( '.is-card-slider' )…" at bounding box center [934, 469] width 955 height 578
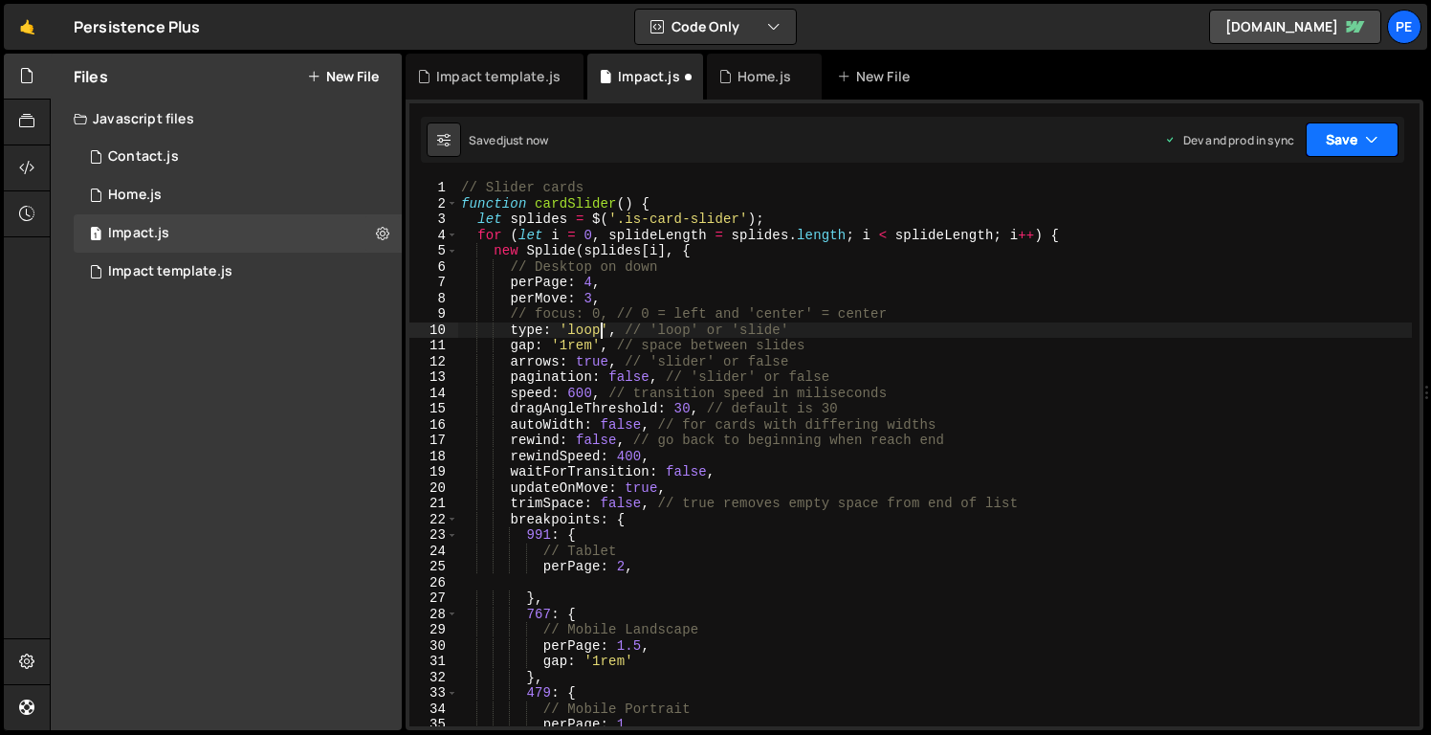
type textarea "type: 'loop', // 'loop' or 'slide'"
click at [1376, 147] on icon "button" at bounding box center [1371, 139] width 13 height 19
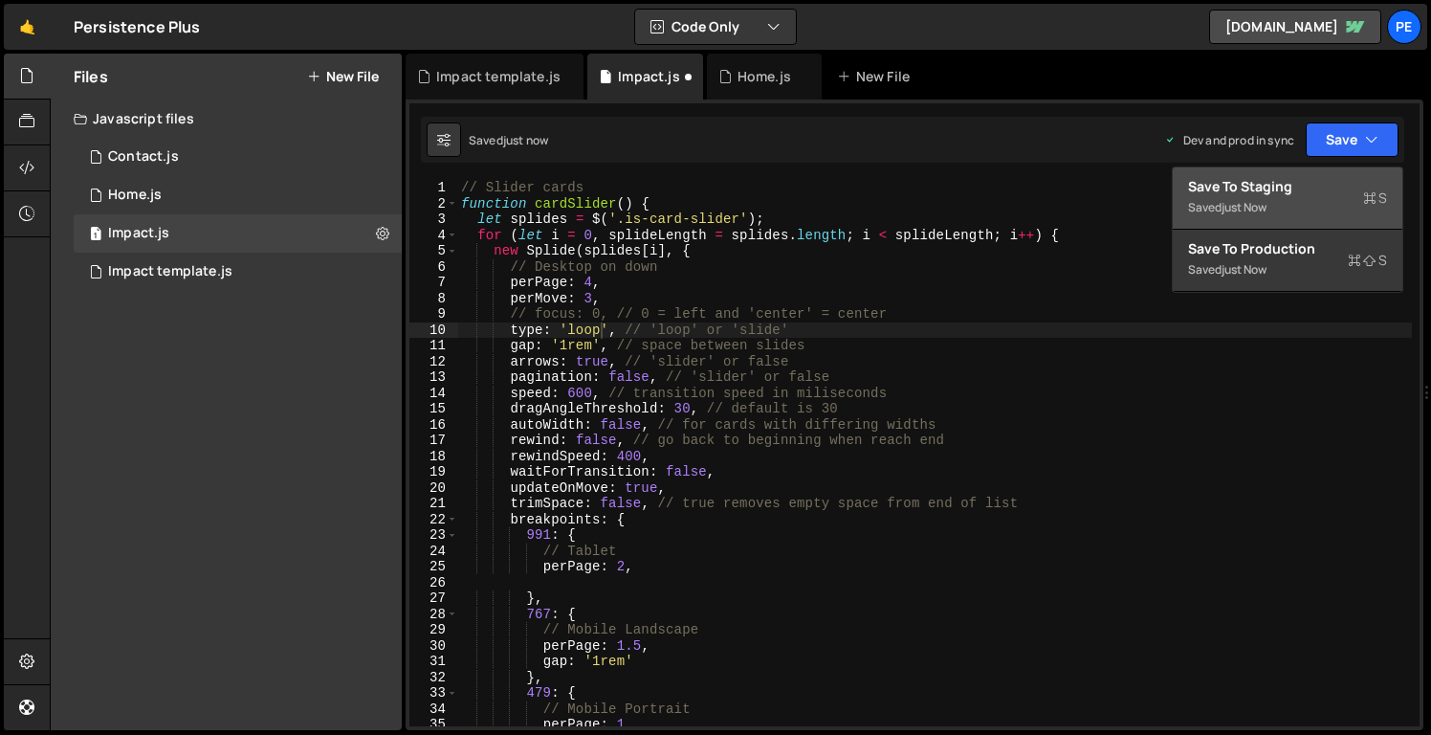
click at [1354, 189] on div "Save to Staging S" at bounding box center [1287, 186] width 199 height 19
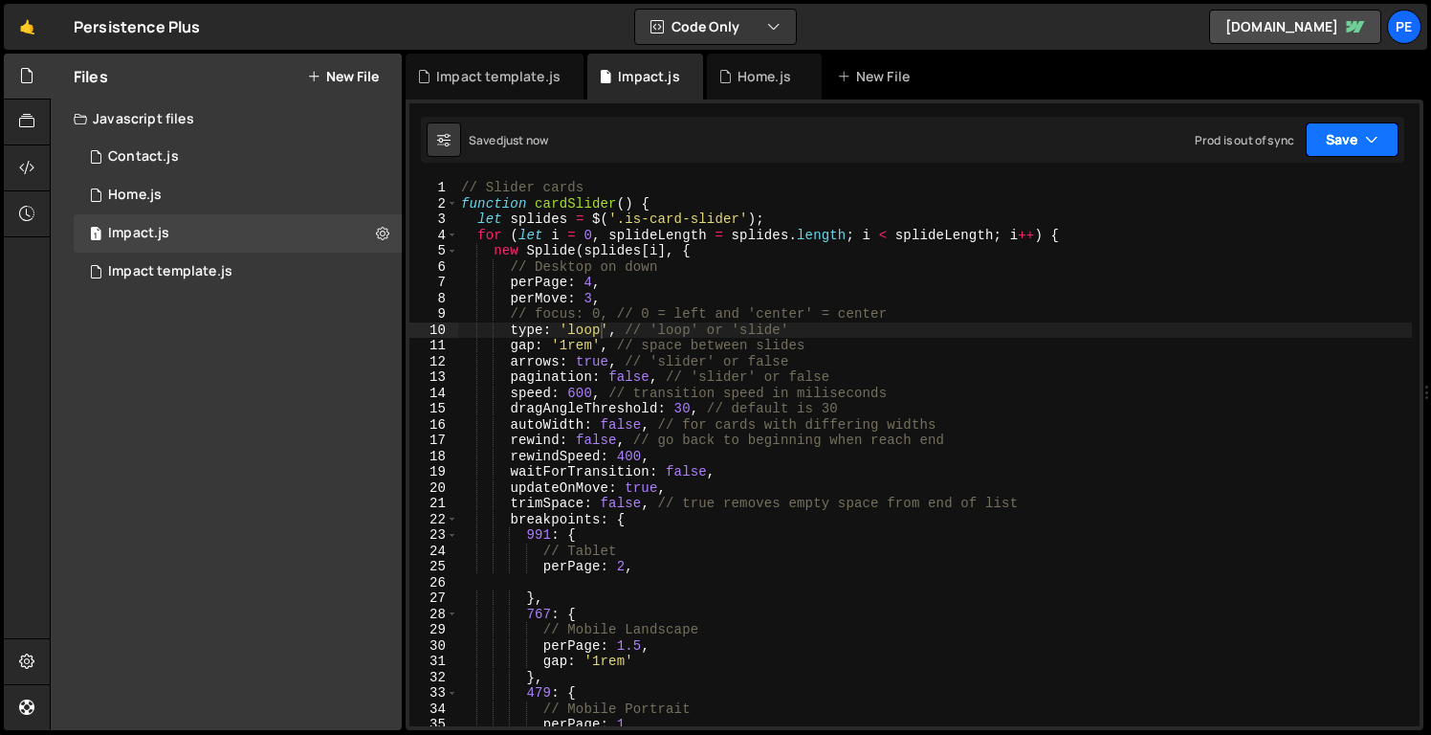
click at [1347, 132] on button "Save" at bounding box center [1352, 139] width 93 height 34
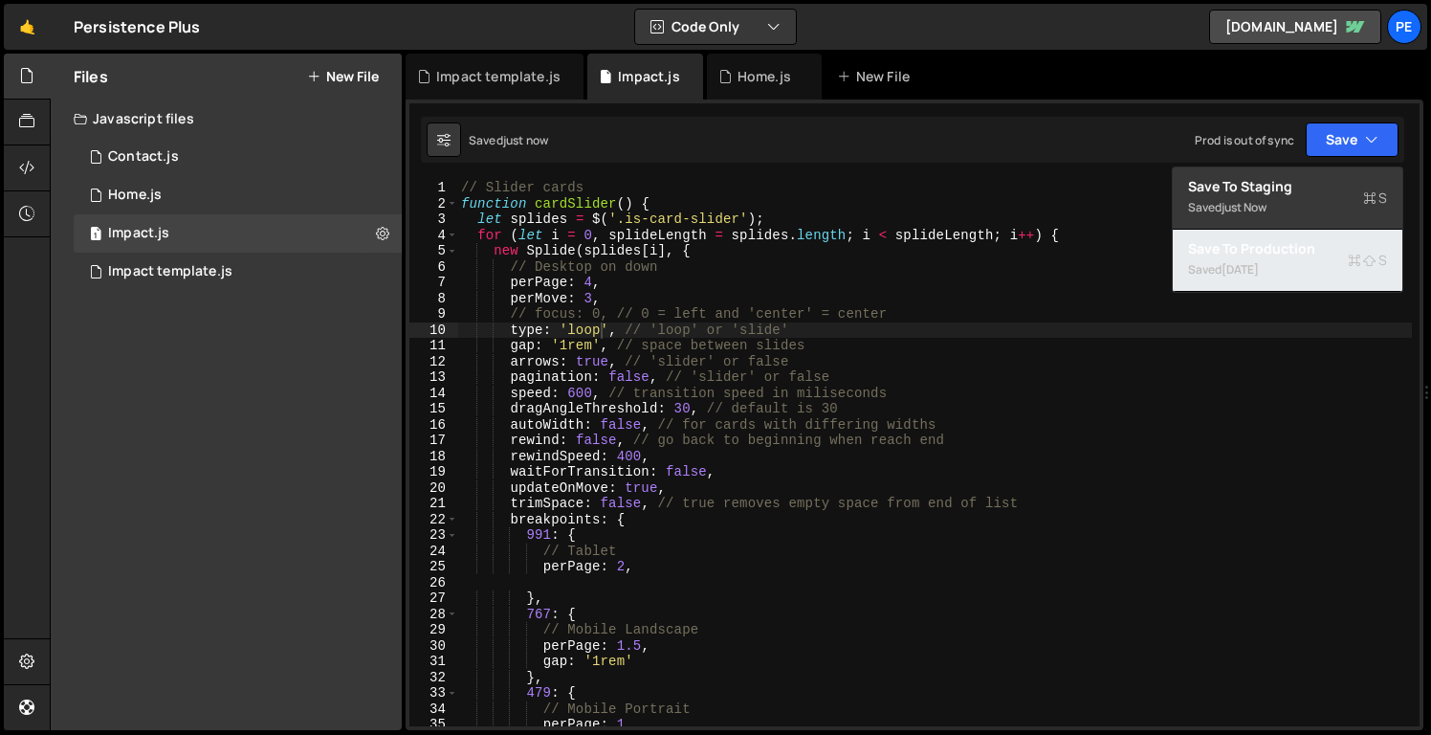
click at [1313, 275] on div "Saved [DATE]" at bounding box center [1287, 269] width 199 height 23
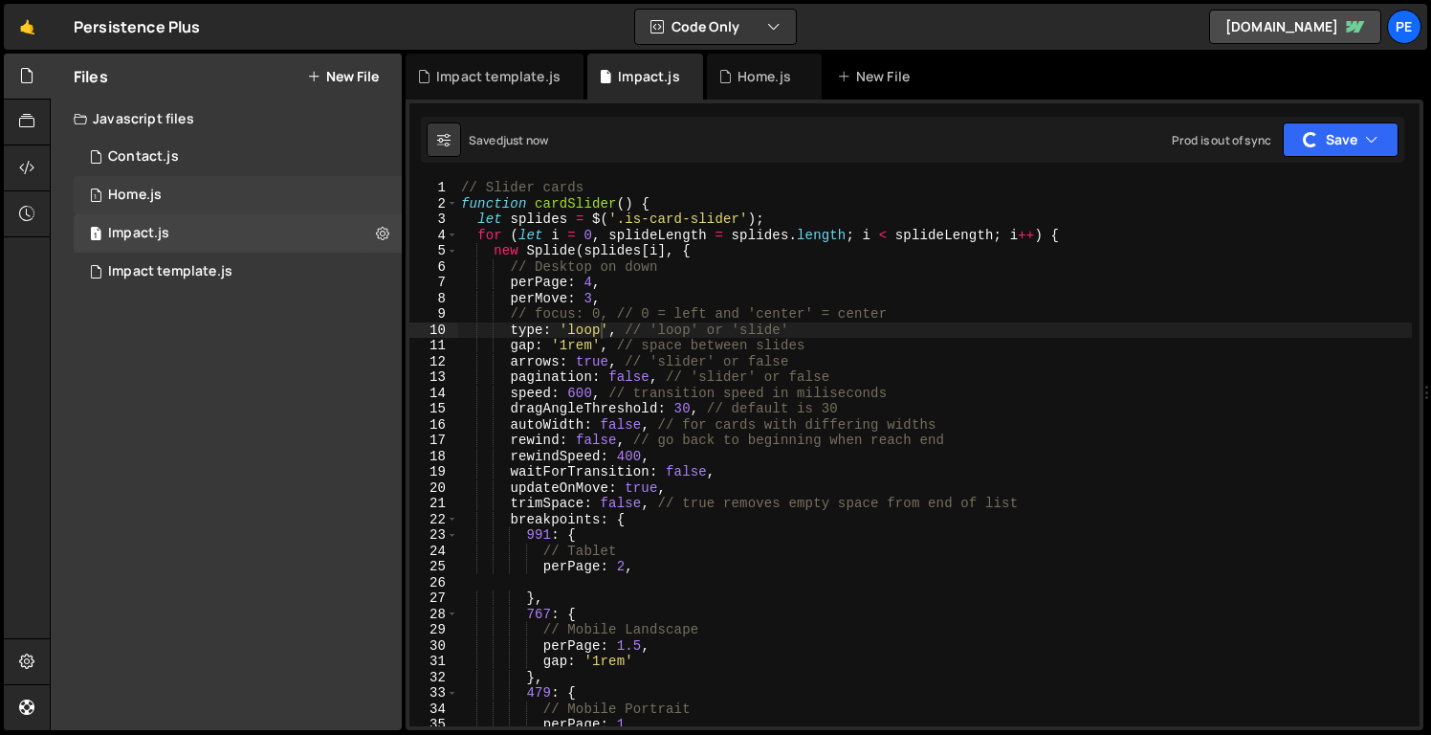
click at [172, 210] on div "1 Home.js 0" at bounding box center [238, 195] width 328 height 38
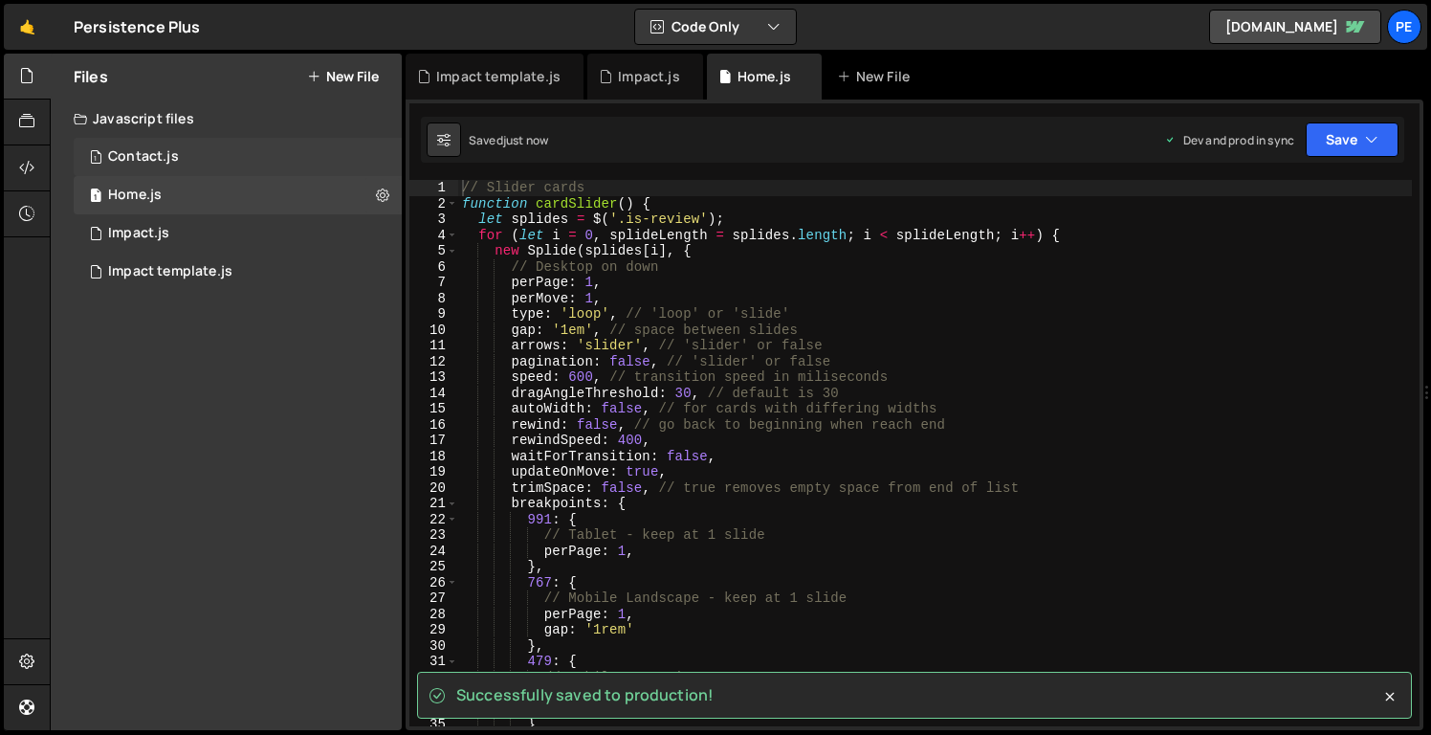
click at [162, 154] on div "Contact.js" at bounding box center [143, 156] width 71 height 17
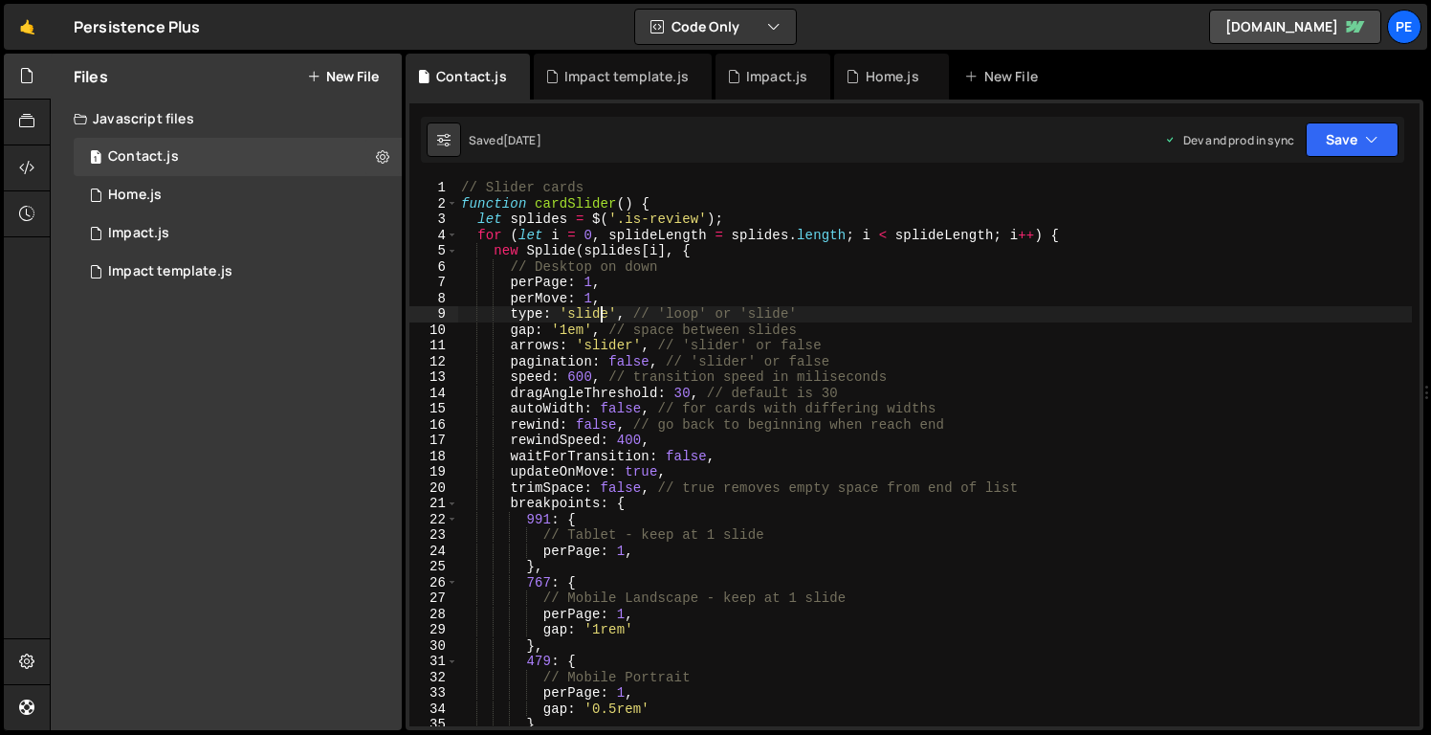
click at [600, 316] on div "// Slider cards function cardSlider ( ) { let splides = $ ( '.is-review' ) ; fo…" at bounding box center [934, 469] width 955 height 578
type textarea "type: 'loop', // 'loop' or 'slide'"
click at [1352, 146] on button "Save" at bounding box center [1352, 139] width 93 height 34
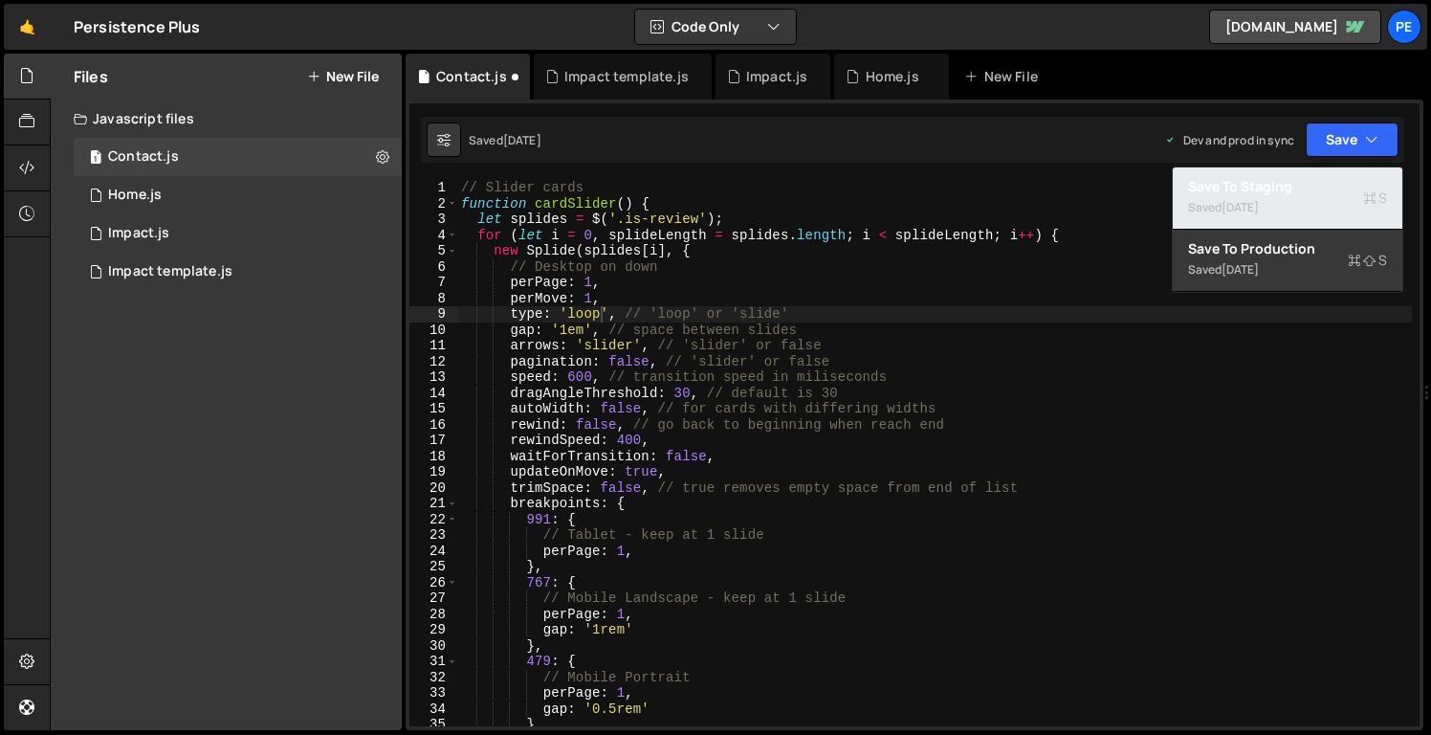
click at [1302, 183] on div "Save to Staging S" at bounding box center [1287, 186] width 199 height 19
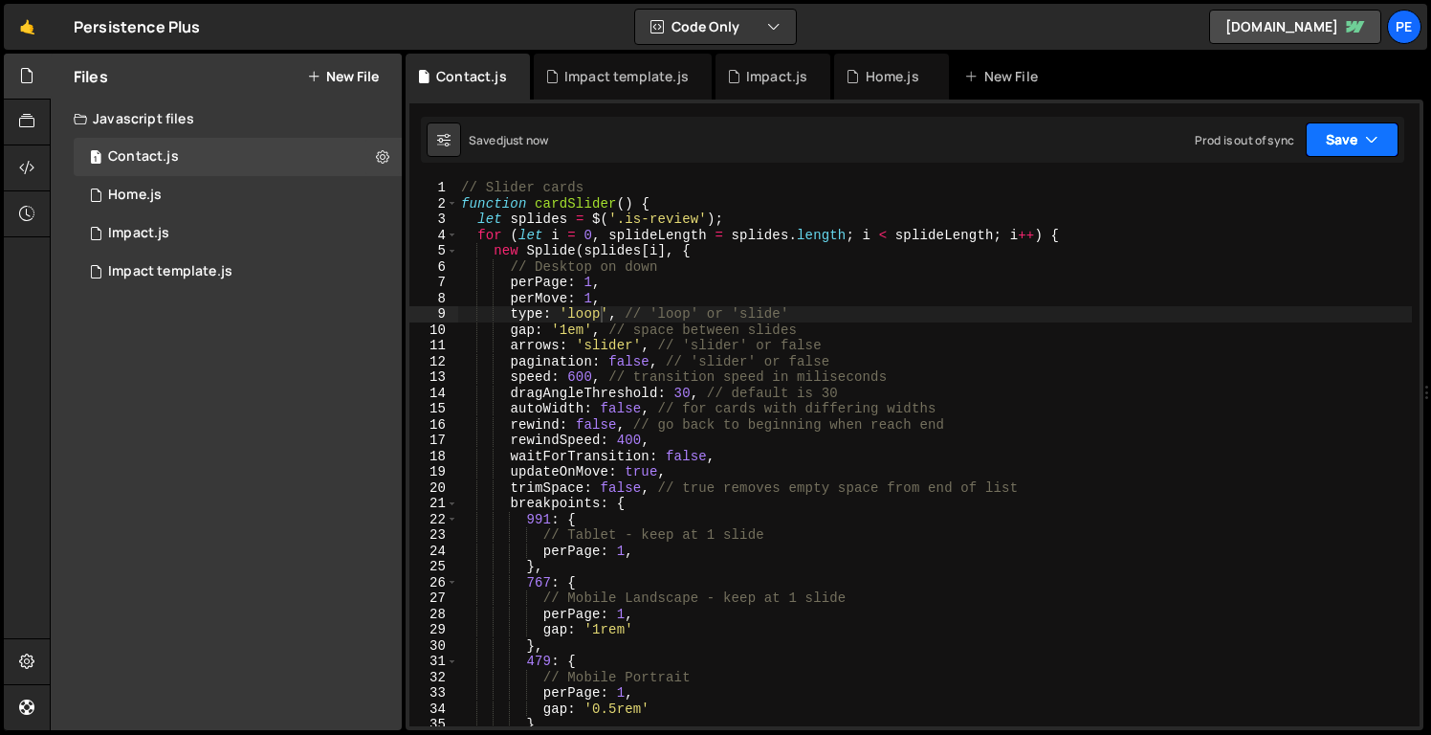
click at [1336, 141] on button "Save" at bounding box center [1352, 139] width 93 height 34
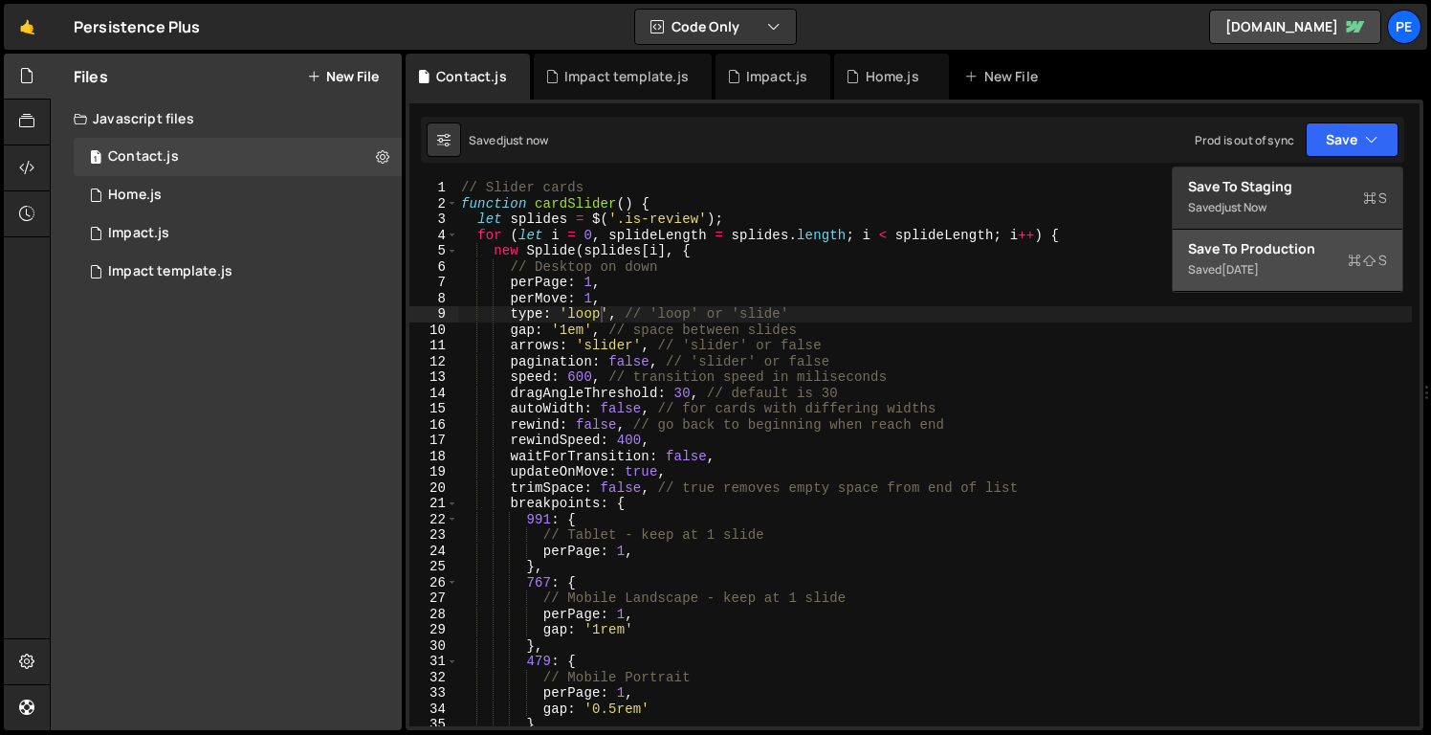
click at [1311, 255] on div "Save to Production S" at bounding box center [1287, 248] width 199 height 19
